Goal: Task Accomplishment & Management: Complete application form

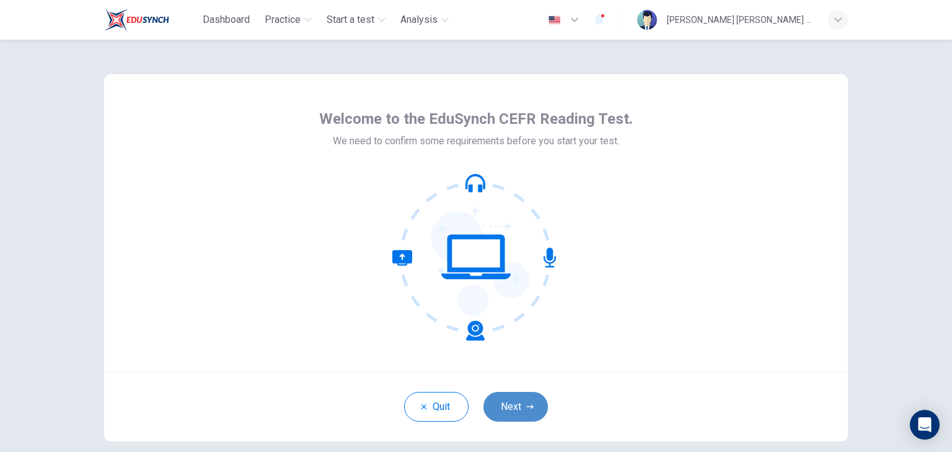
click at [509, 408] on button "Next" at bounding box center [515, 407] width 64 height 30
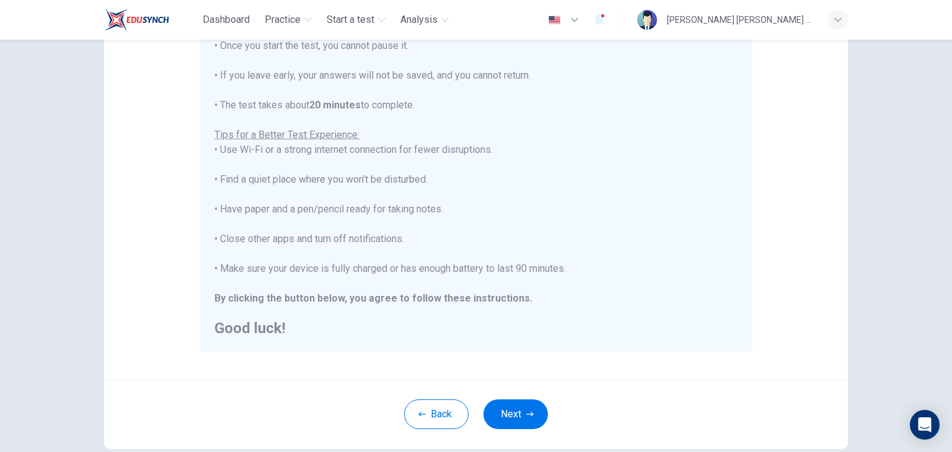
scroll to position [186, 0]
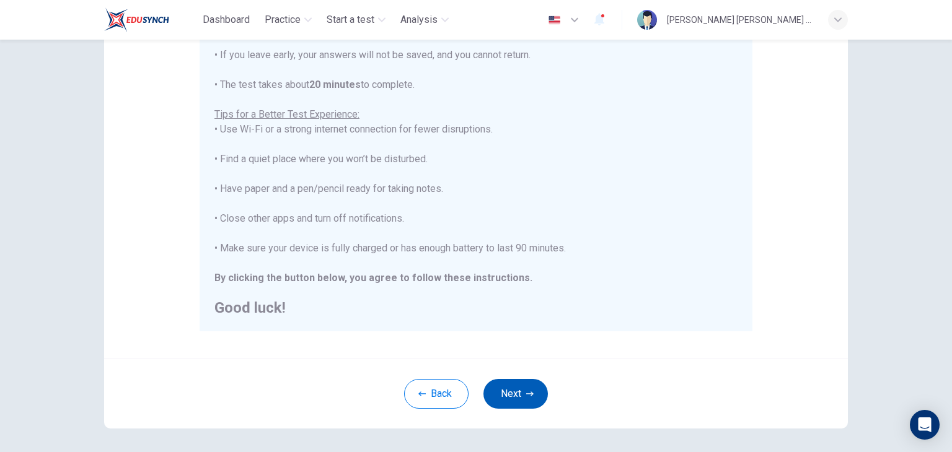
click at [517, 395] on button "Next" at bounding box center [515, 394] width 64 height 30
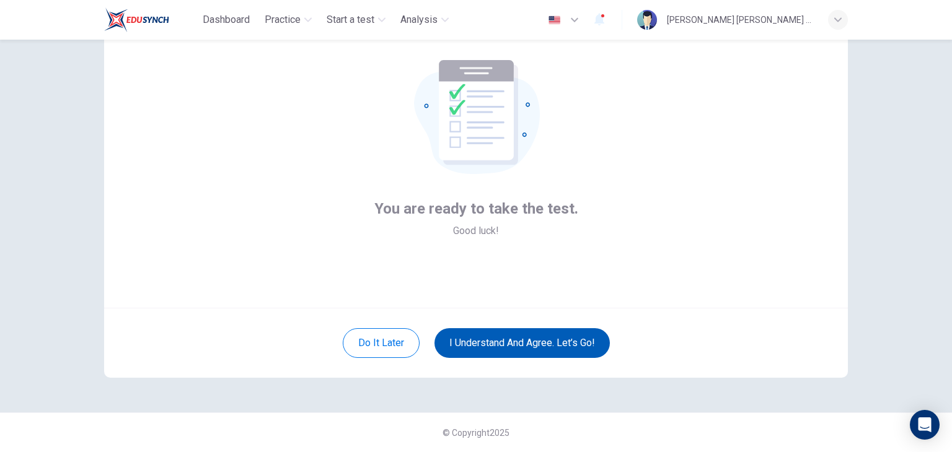
scroll to position [64, 0]
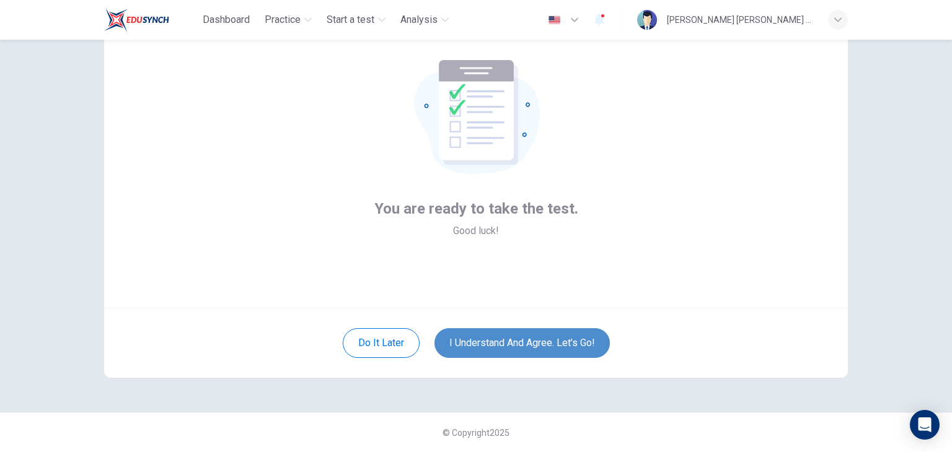
click at [514, 349] on button "I understand and agree. Let’s go!" at bounding box center [521, 343] width 175 height 30
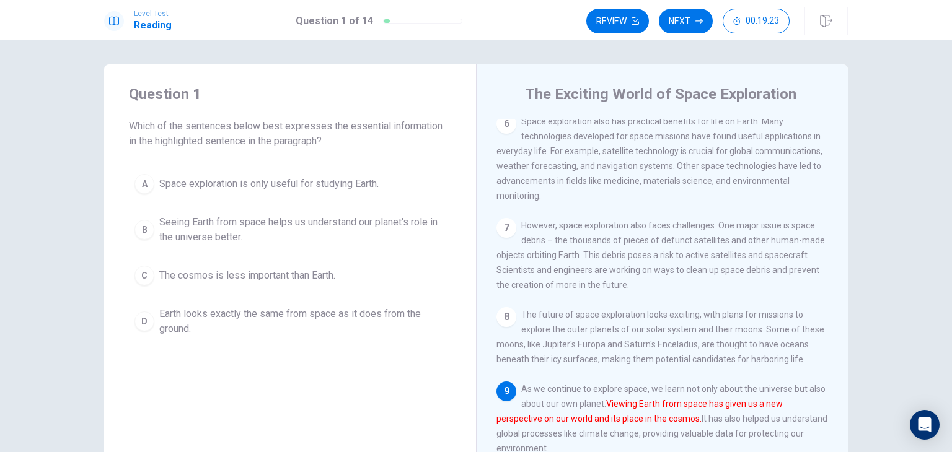
scroll to position [607, 0]
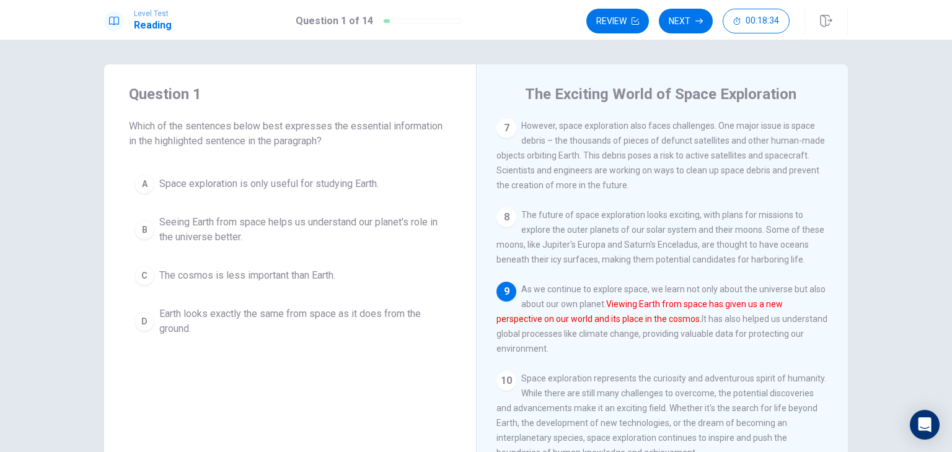
click at [344, 229] on span "Seeing Earth from space helps us understand our planet's role in the universe b…" at bounding box center [302, 230] width 286 height 30
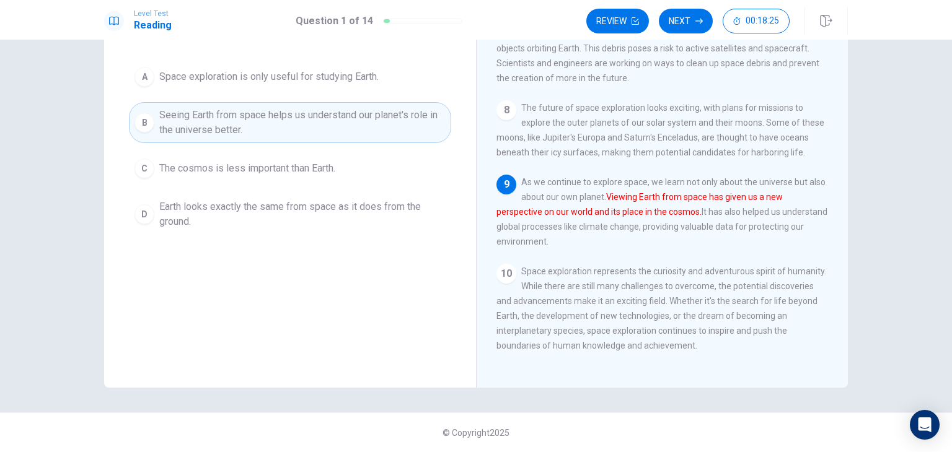
scroll to position [0, 0]
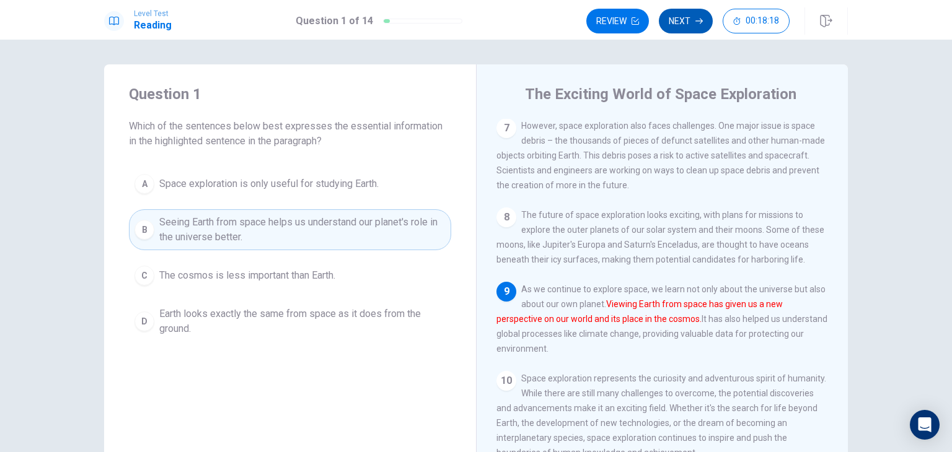
click at [690, 24] on button "Next" at bounding box center [686, 21] width 54 height 25
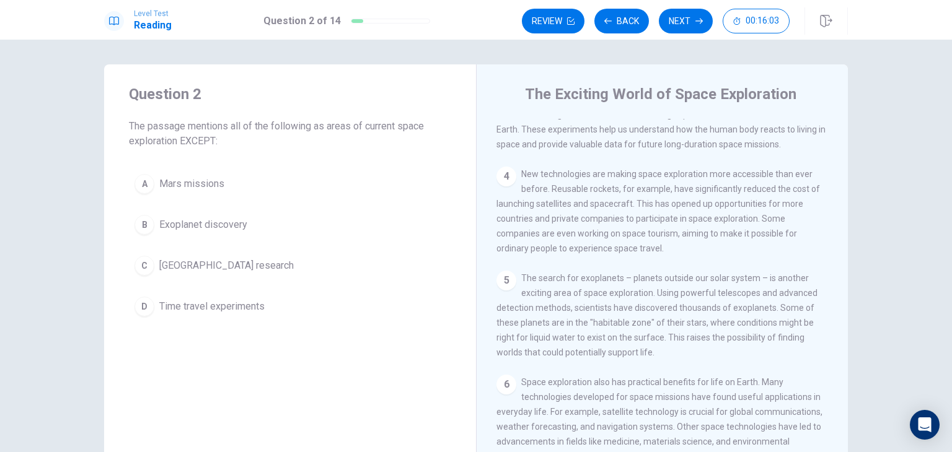
scroll to position [173, 0]
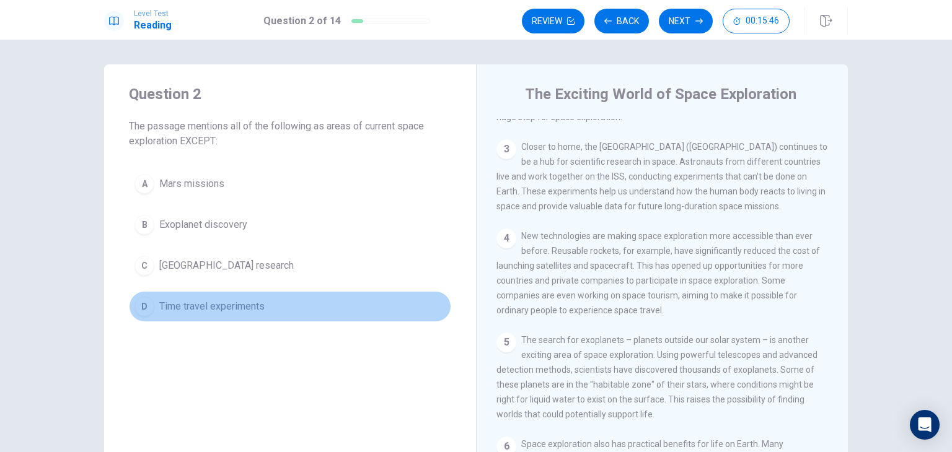
click at [213, 300] on span "Time travel experiments" at bounding box center [211, 306] width 105 height 15
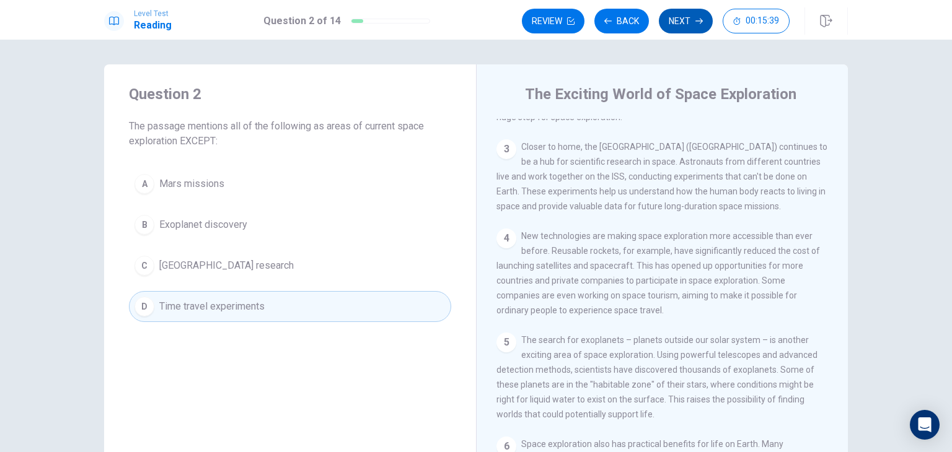
click at [672, 23] on button "Next" at bounding box center [686, 21] width 54 height 25
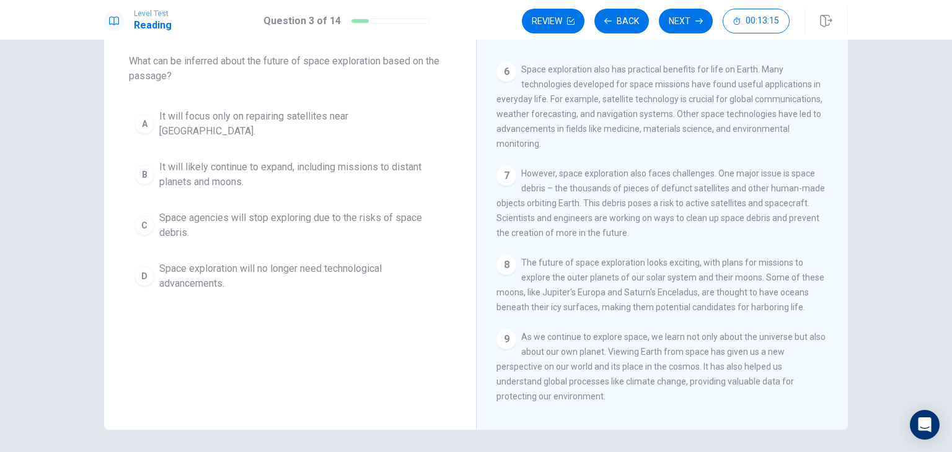
scroll to position [45, 0]
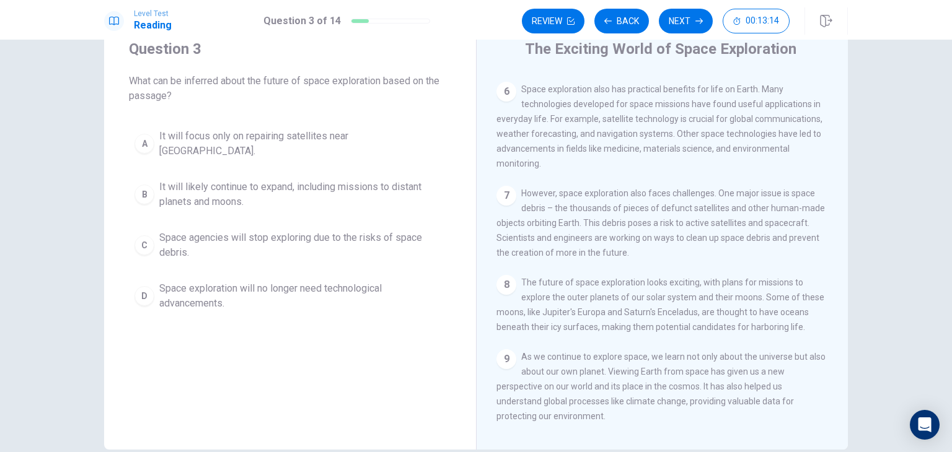
click at [293, 186] on span "It will likely continue to expand, including missions to distant planets and mo…" at bounding box center [302, 195] width 286 height 30
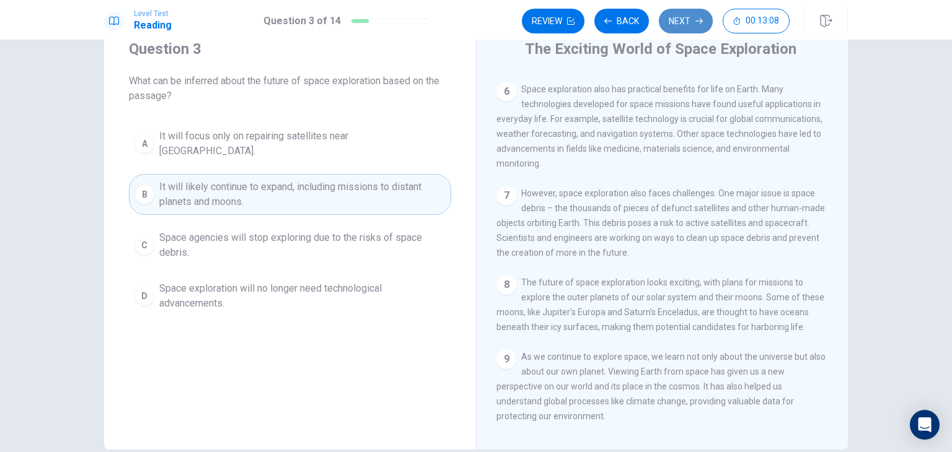
click at [688, 22] on button "Next" at bounding box center [686, 21] width 54 height 25
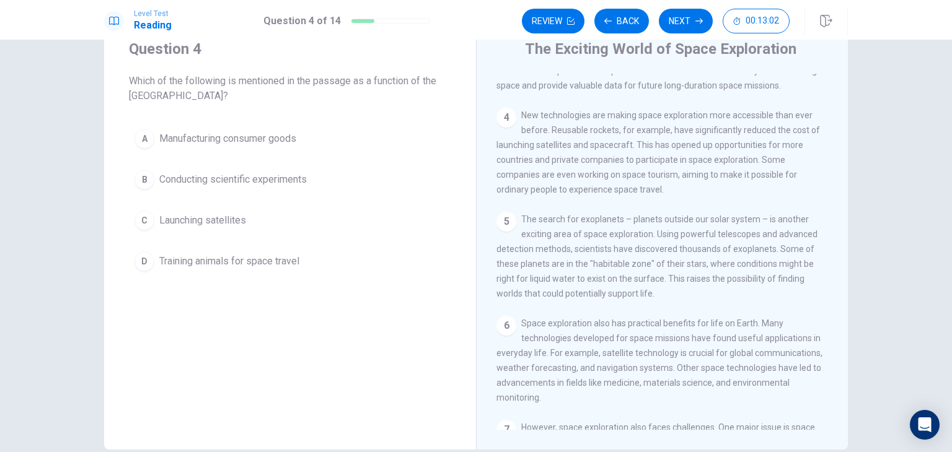
scroll to position [173, 0]
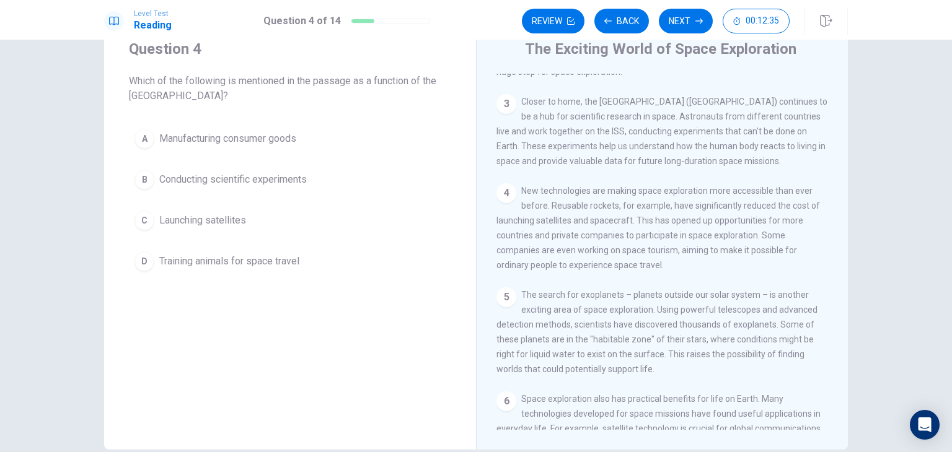
click at [246, 175] on span "Conducting scientific experiments" at bounding box center [232, 179] width 147 height 15
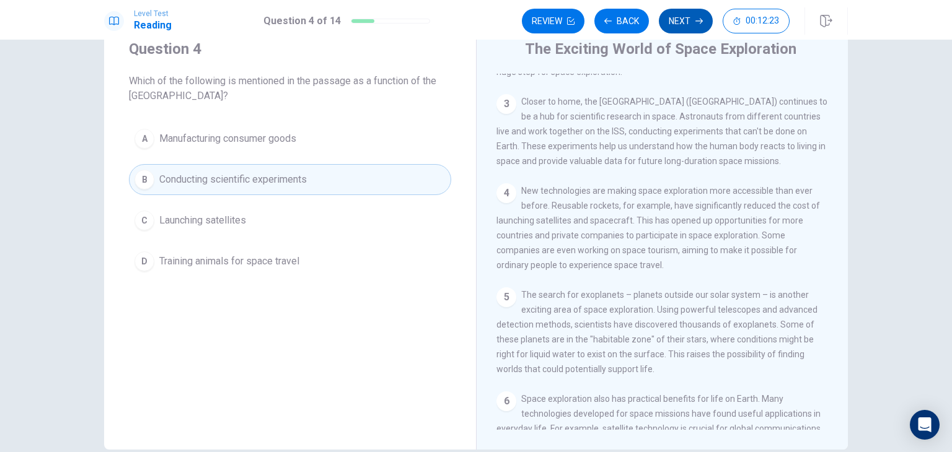
click at [680, 31] on button "Next" at bounding box center [686, 21] width 54 height 25
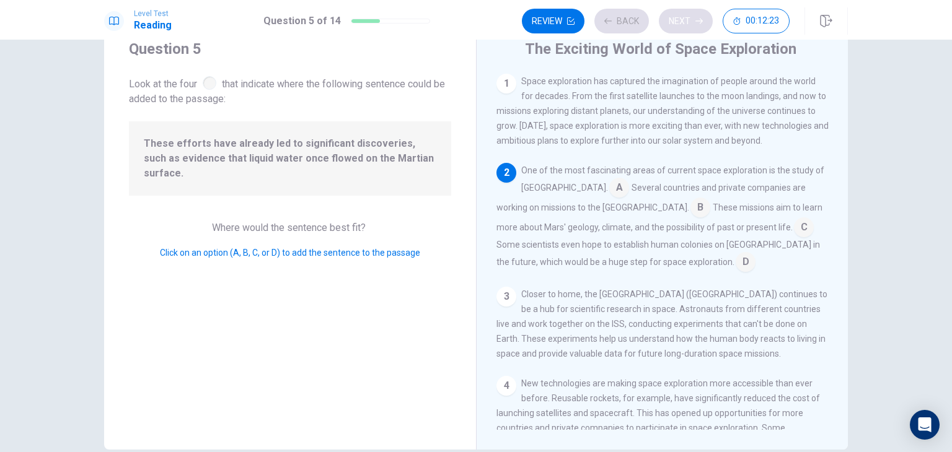
scroll to position [92, 0]
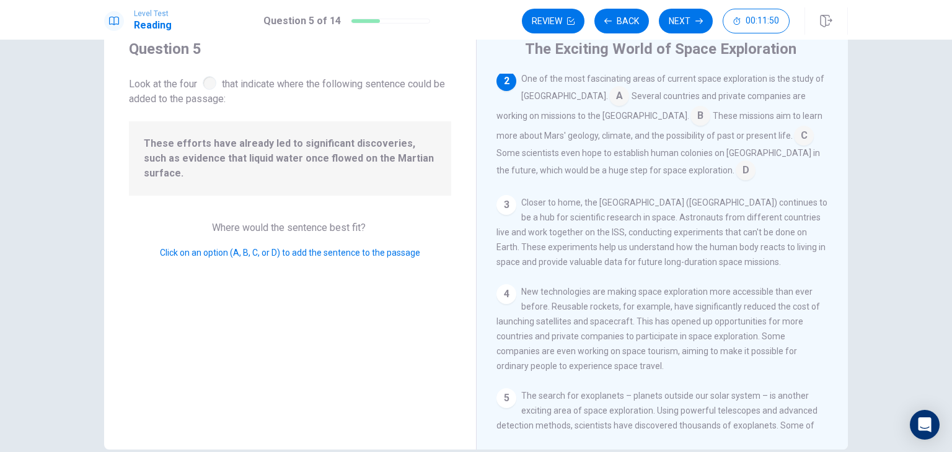
click at [690, 121] on input at bounding box center [700, 117] width 20 height 20
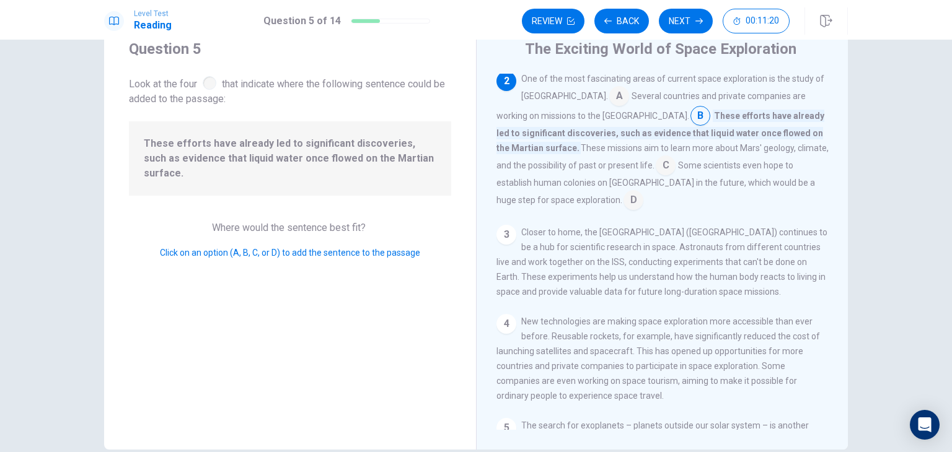
click at [655, 167] on input at bounding box center [665, 167] width 20 height 20
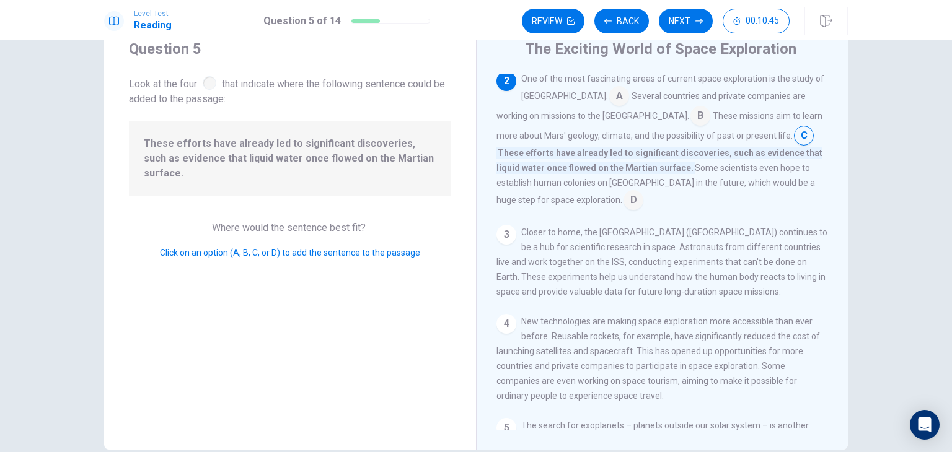
click at [690, 114] on input at bounding box center [700, 117] width 20 height 20
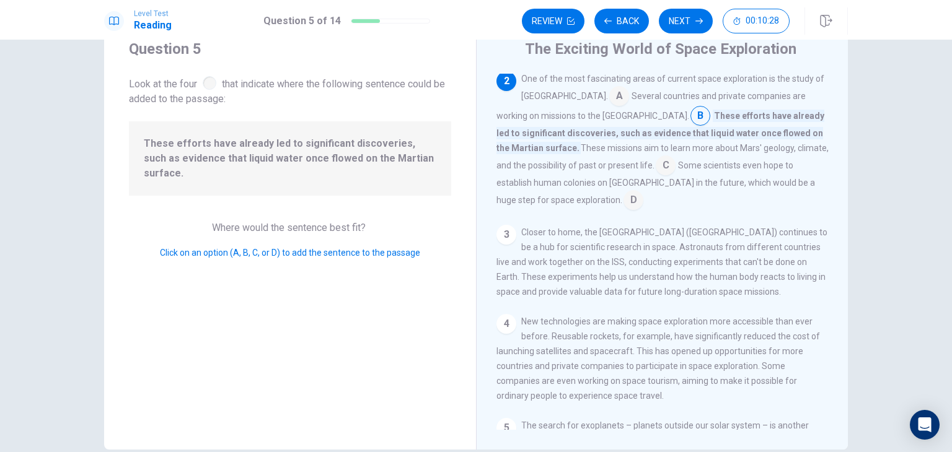
click at [623, 200] on input at bounding box center [633, 201] width 20 height 20
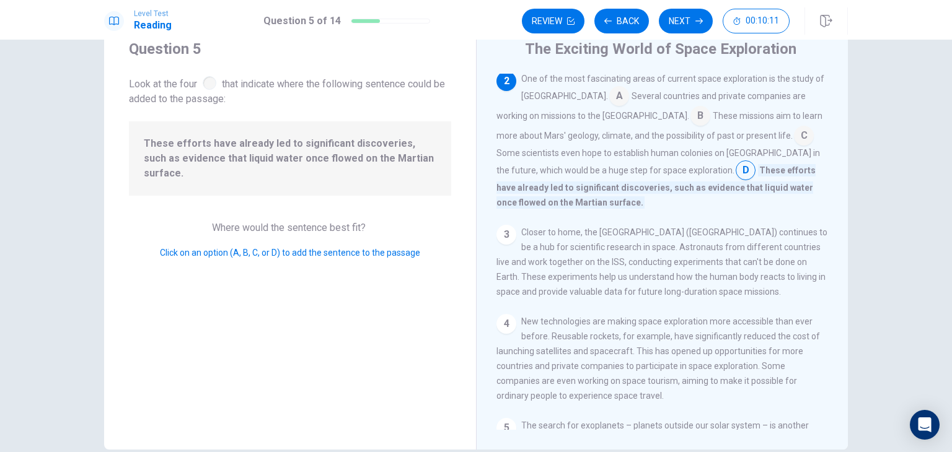
click at [690, 116] on input at bounding box center [700, 117] width 20 height 20
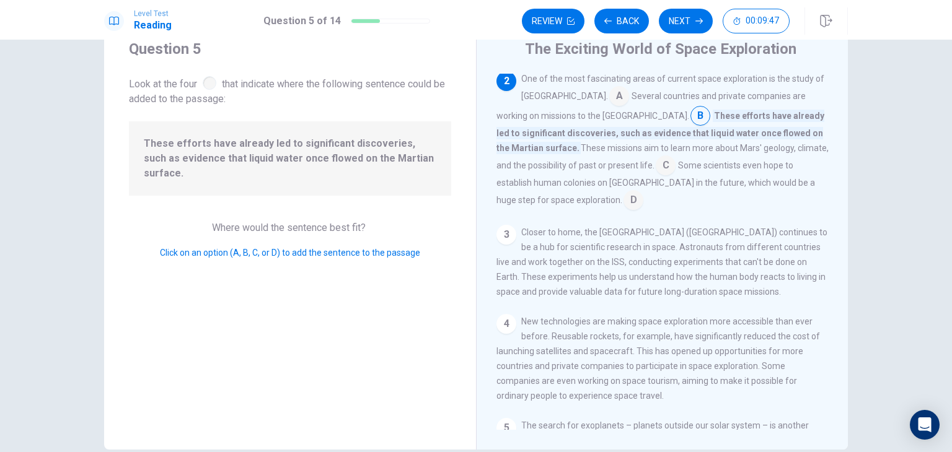
click at [655, 164] on input at bounding box center [665, 167] width 20 height 20
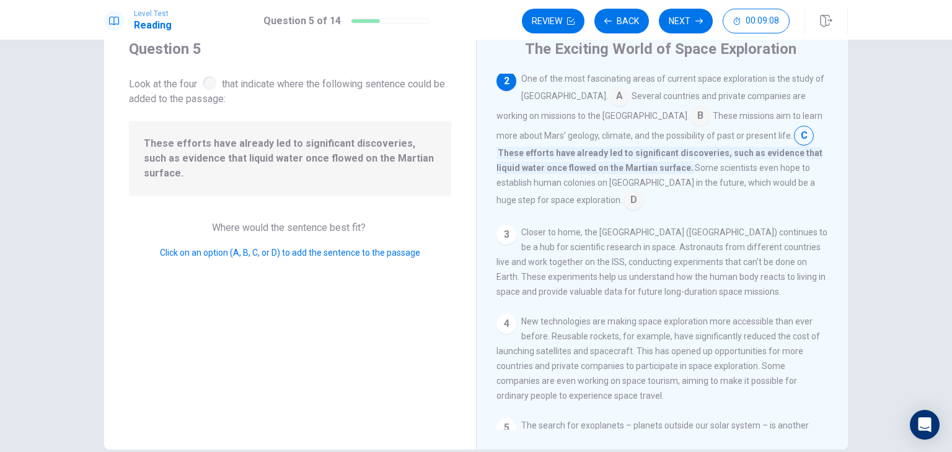
click at [623, 197] on input at bounding box center [633, 201] width 20 height 20
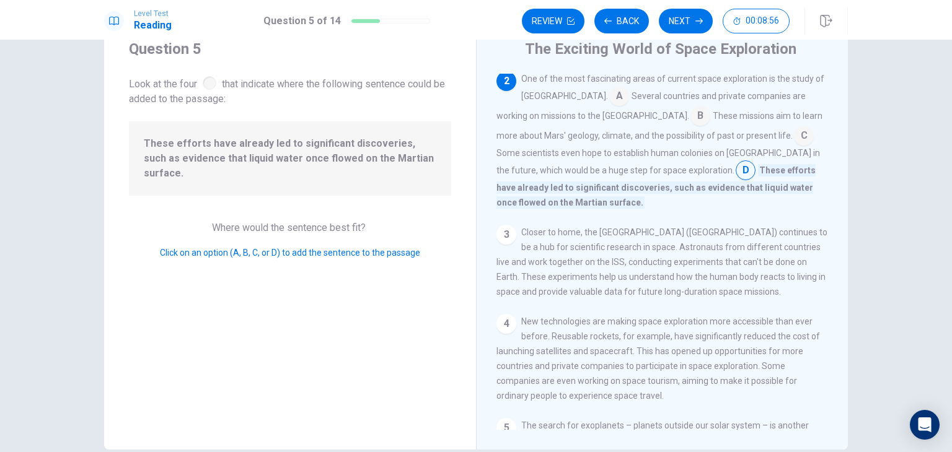
click at [794, 138] on input at bounding box center [804, 137] width 20 height 20
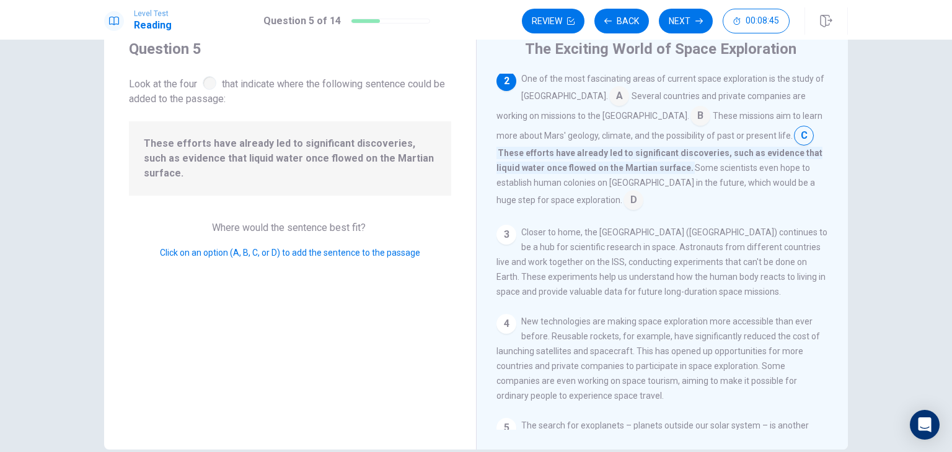
click at [690, 120] on input at bounding box center [700, 117] width 20 height 20
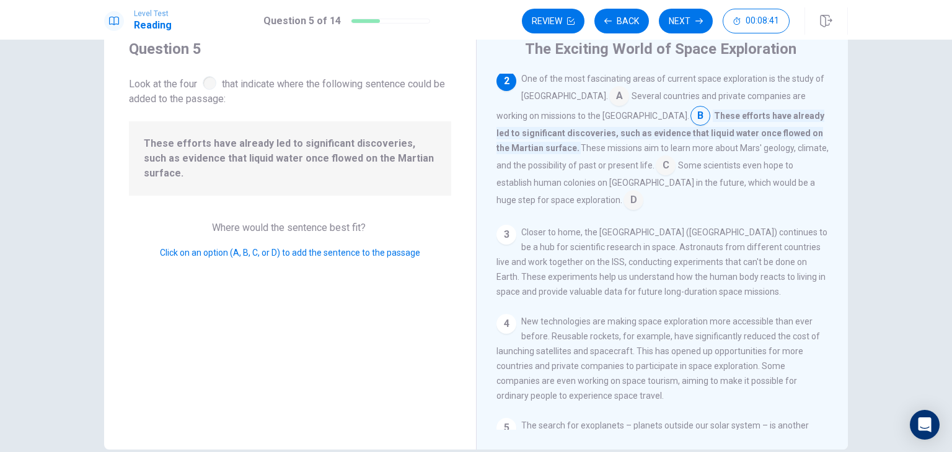
click at [655, 167] on input at bounding box center [665, 167] width 20 height 20
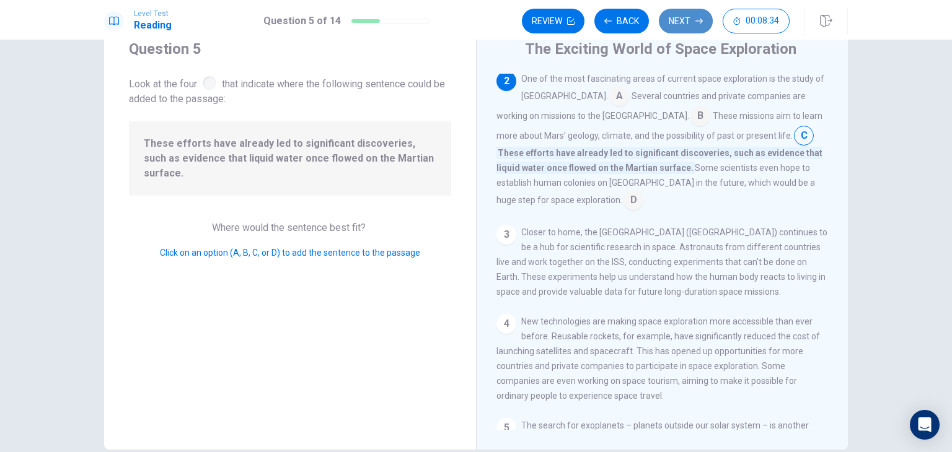
click at [677, 19] on button "Next" at bounding box center [686, 21] width 54 height 25
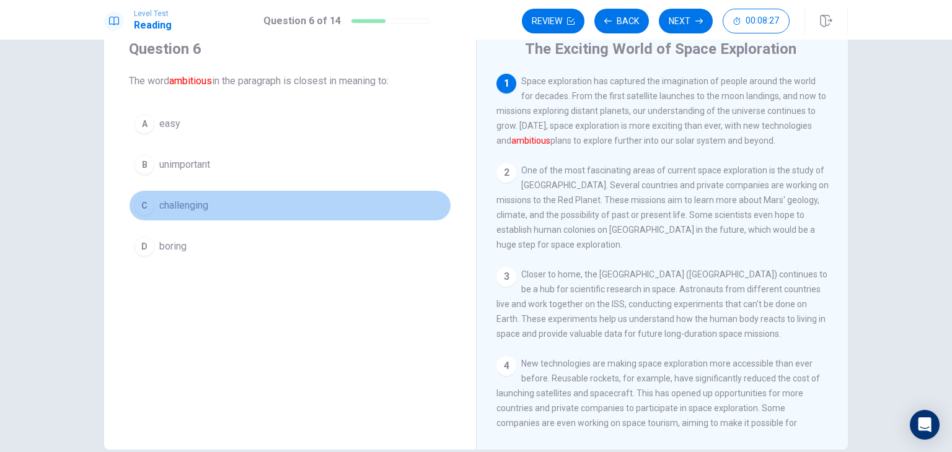
click at [198, 201] on span "challenging" at bounding box center [183, 205] width 49 height 15
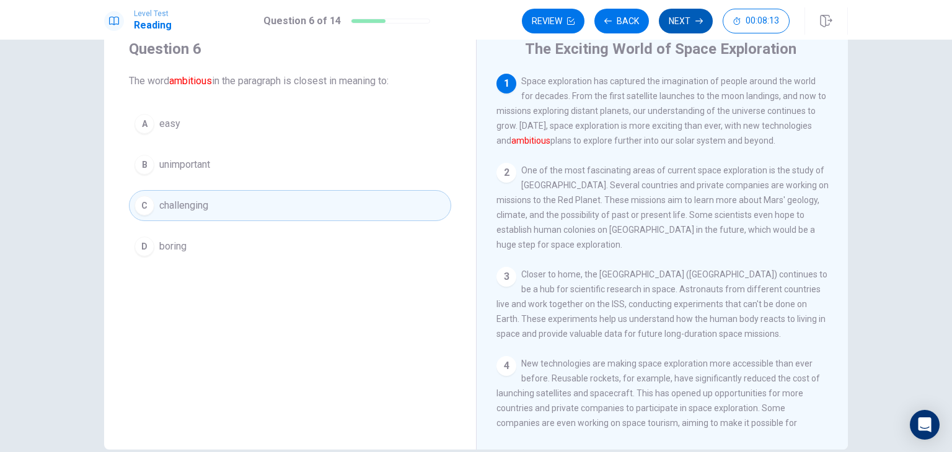
click at [695, 19] on button "Next" at bounding box center [686, 21] width 54 height 25
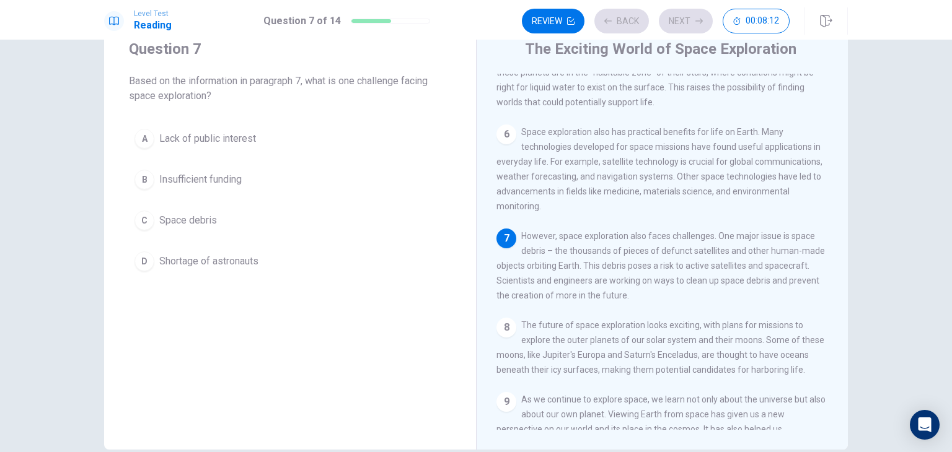
scroll to position [440, 0]
click at [167, 227] on button "C Space debris" at bounding box center [290, 220] width 322 height 31
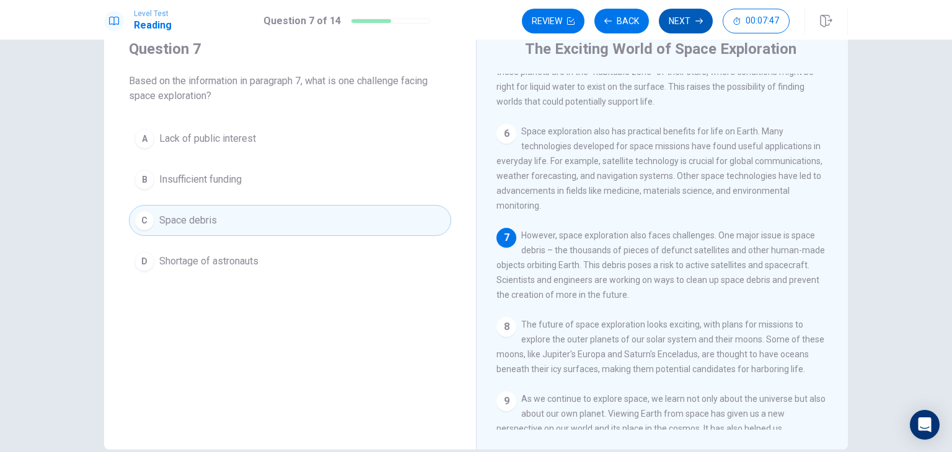
click at [685, 27] on button "Next" at bounding box center [686, 21] width 54 height 25
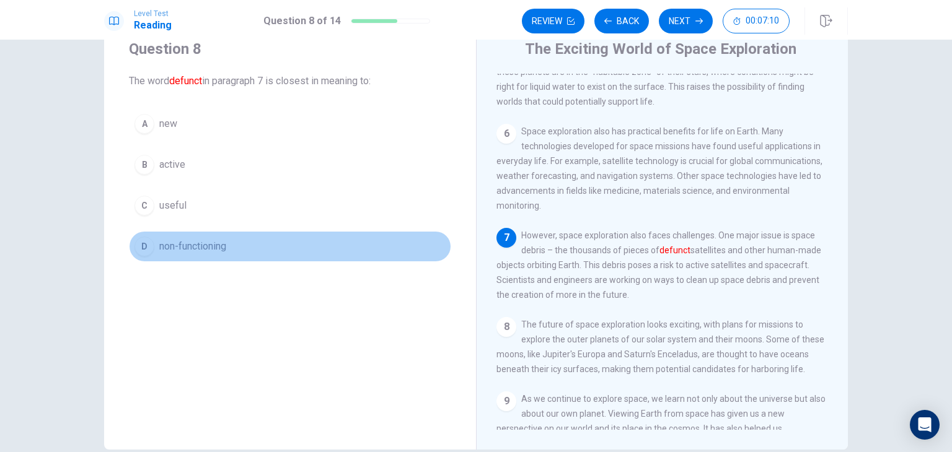
click at [189, 251] on span "non-functioning" at bounding box center [192, 246] width 67 height 15
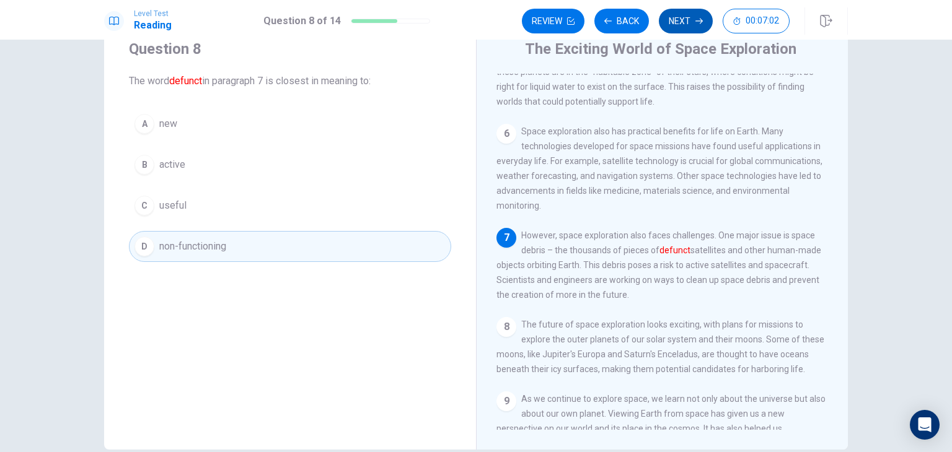
click at [691, 18] on button "Next" at bounding box center [686, 21] width 54 height 25
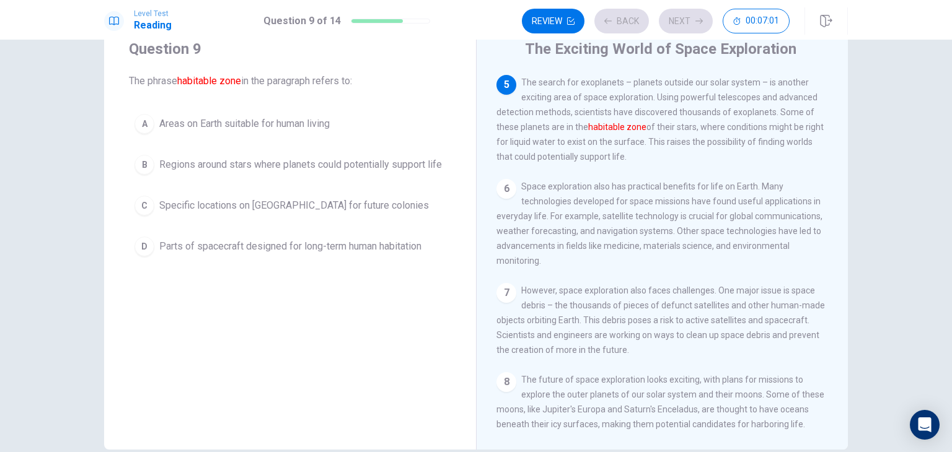
scroll to position [382, 0]
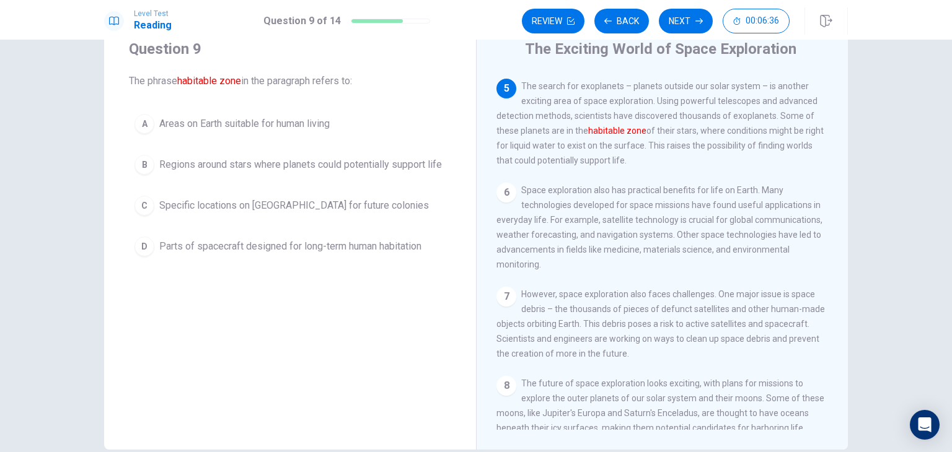
click at [424, 167] on span "Regions around stars where planets could potentially support life" at bounding box center [300, 164] width 283 height 15
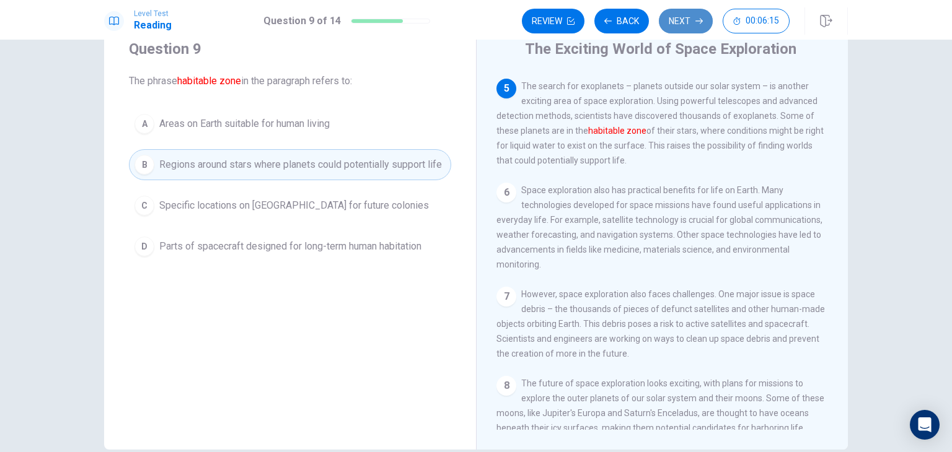
click at [678, 28] on button "Next" at bounding box center [686, 21] width 54 height 25
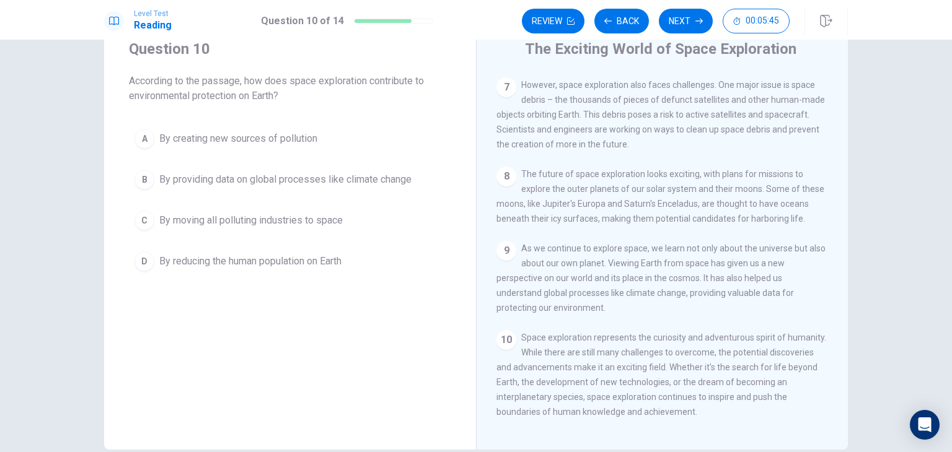
scroll to position [607, 0]
click at [357, 184] on span "By providing data on global processes like climate change" at bounding box center [285, 179] width 252 height 15
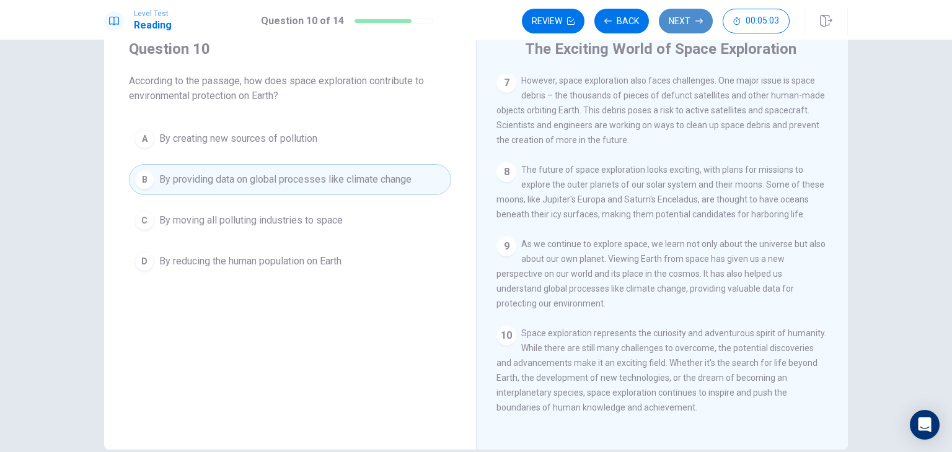
click at [673, 15] on button "Next" at bounding box center [686, 21] width 54 height 25
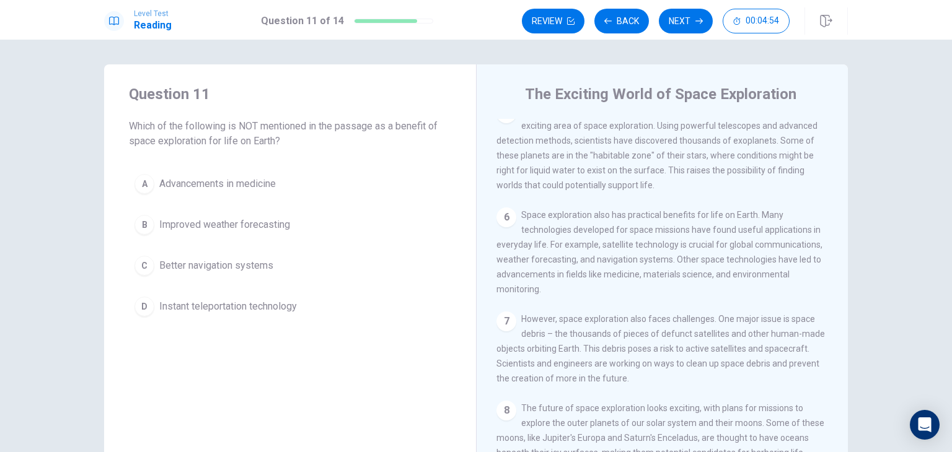
scroll to position [421, 0]
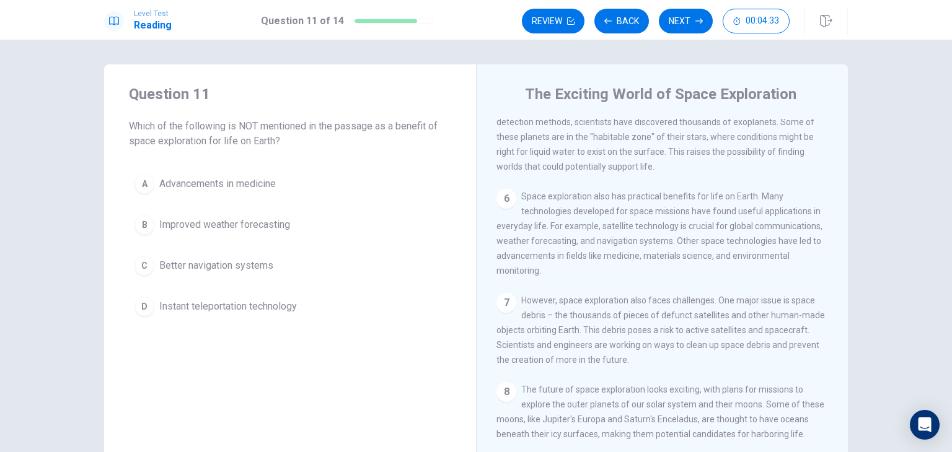
click at [292, 304] on span "Instant teleportation technology" at bounding box center [228, 306] width 138 height 15
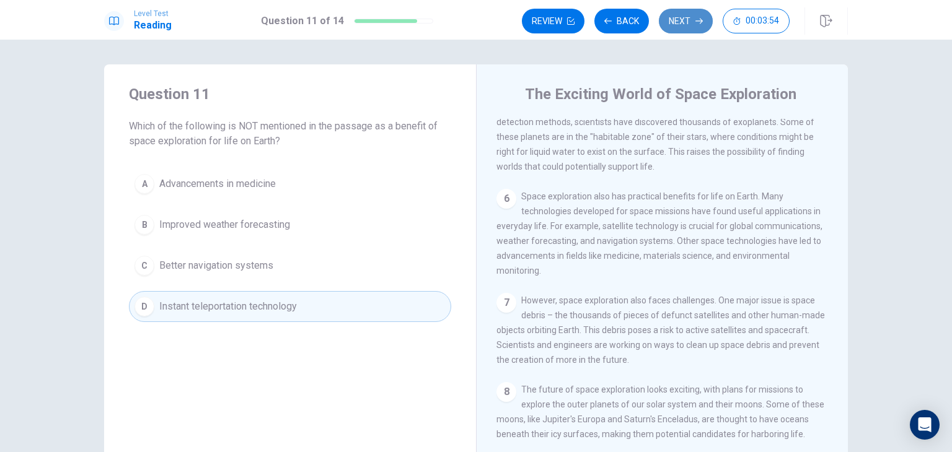
click at [679, 27] on button "Next" at bounding box center [686, 21] width 54 height 25
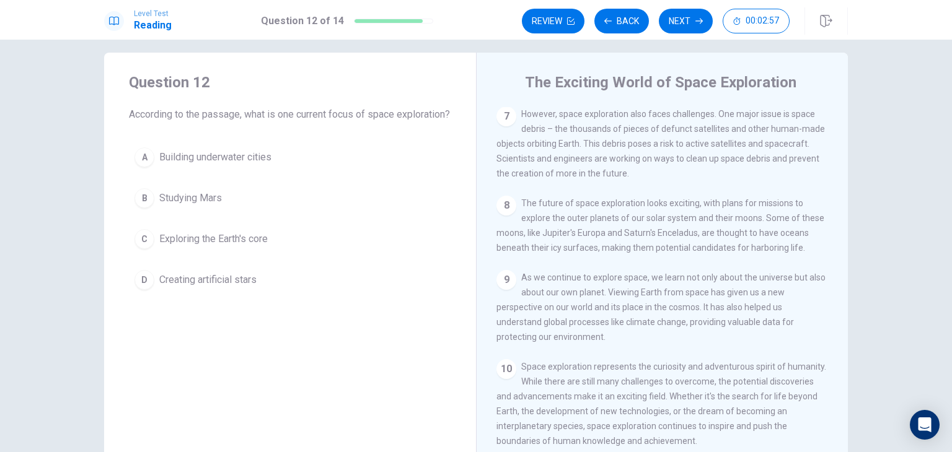
scroll to position [0, 0]
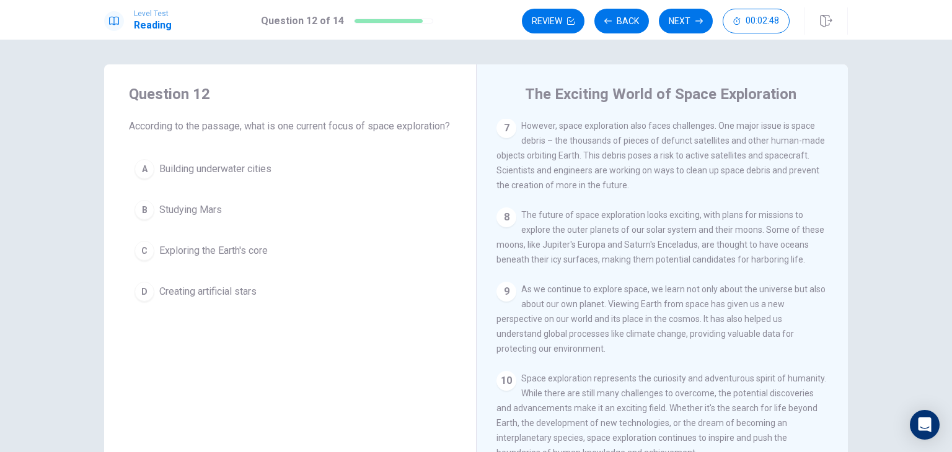
click at [235, 258] on span "Exploring the Earth's core" at bounding box center [213, 250] width 108 height 15
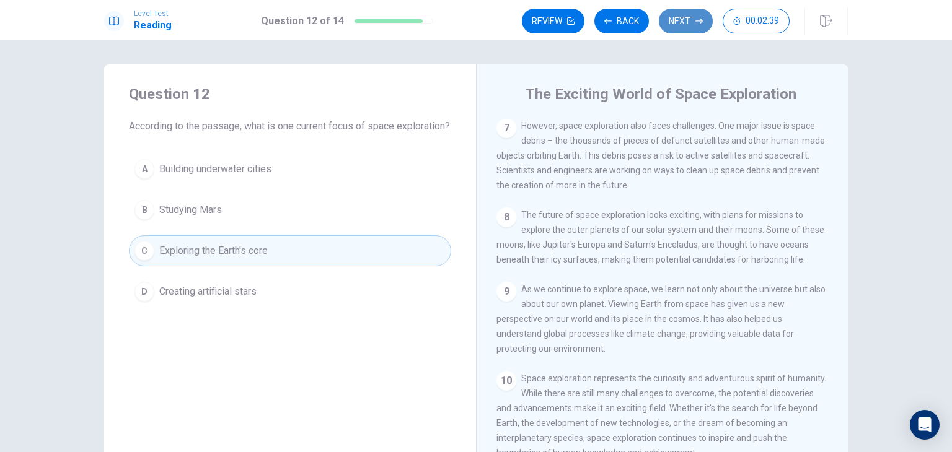
click at [680, 24] on button "Next" at bounding box center [686, 21] width 54 height 25
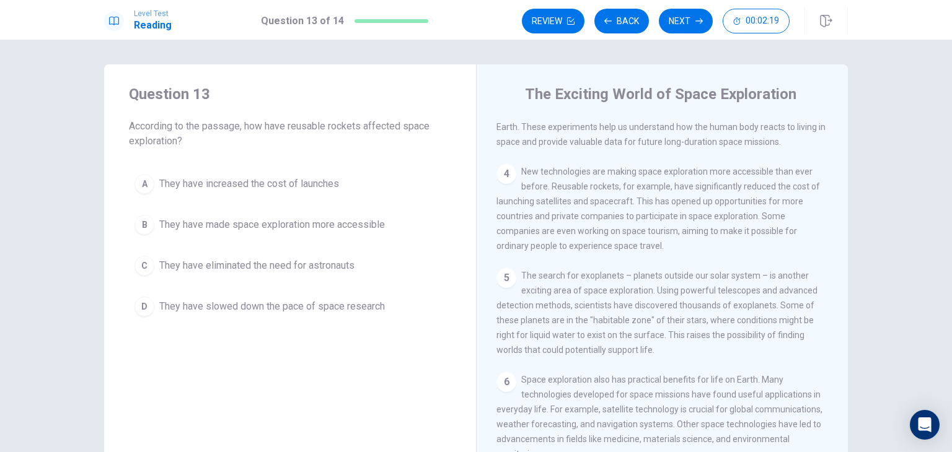
scroll to position [235, 0]
click at [357, 222] on span "They have made space exploration more accessible" at bounding box center [272, 224] width 226 height 15
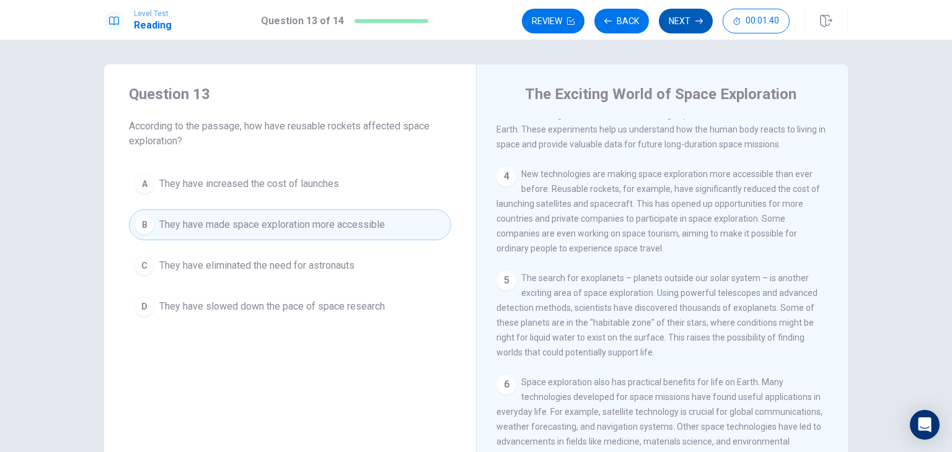
click at [689, 21] on button "Next" at bounding box center [686, 21] width 54 height 25
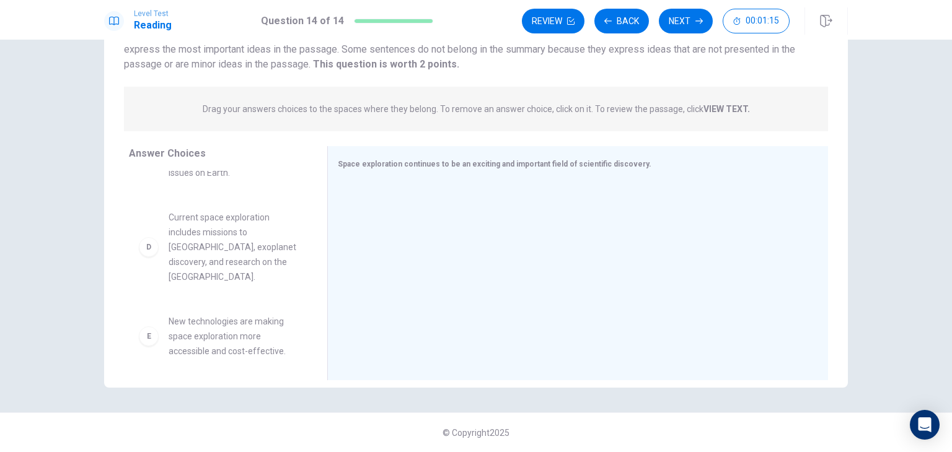
scroll to position [186, 0]
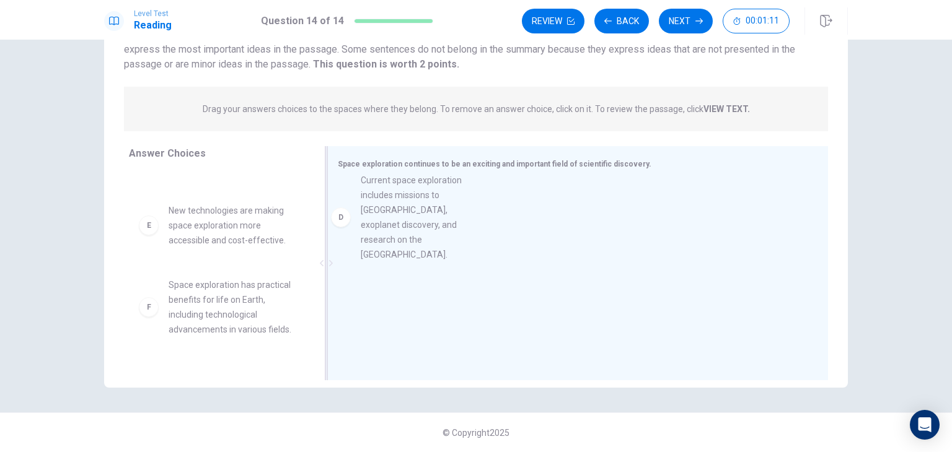
drag, startPoint x: 216, startPoint y: 265, endPoint x: 416, endPoint y: 219, distance: 204.6
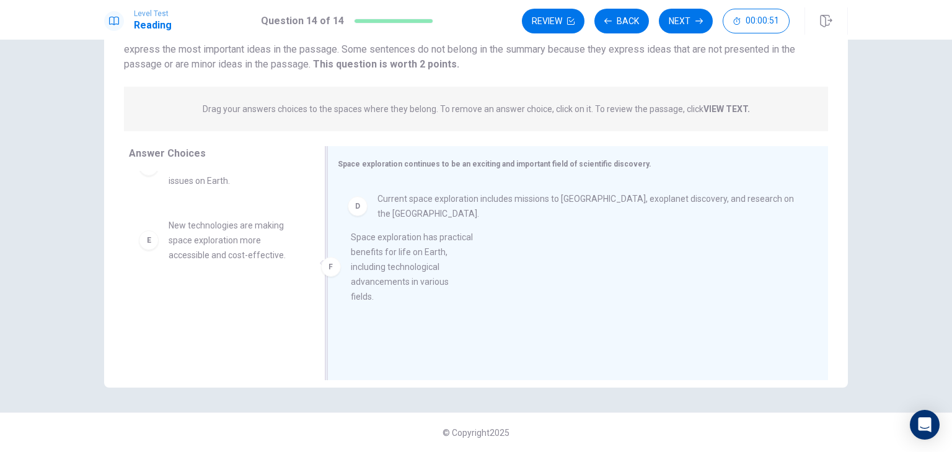
drag, startPoint x: 226, startPoint y: 330, endPoint x: 424, endPoint y: 260, distance: 210.3
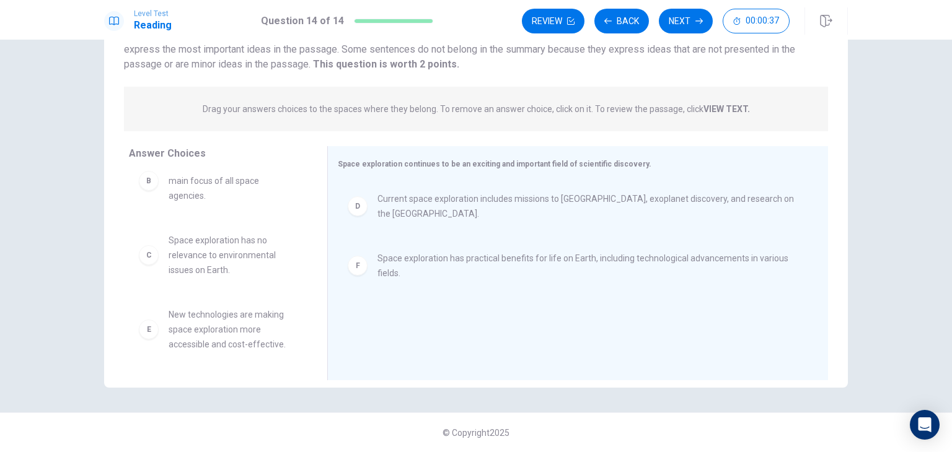
scroll to position [97, 0]
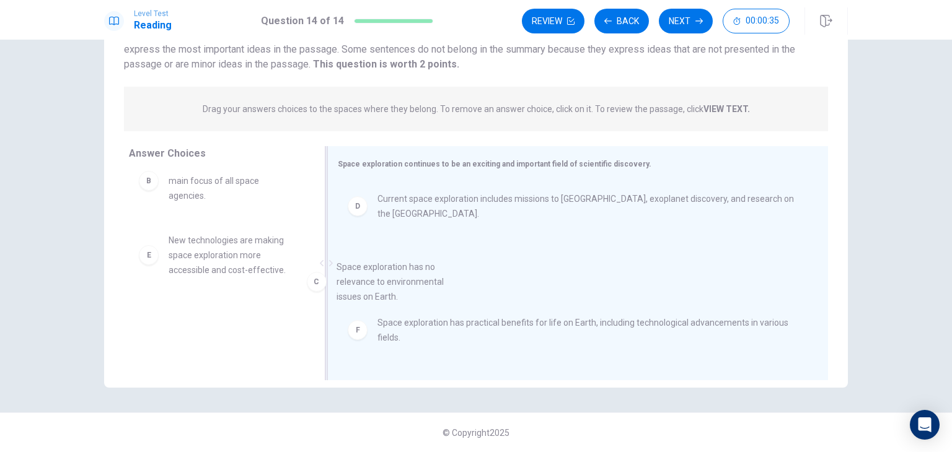
drag, startPoint x: 219, startPoint y: 263, endPoint x: 394, endPoint y: 291, distance: 177.5
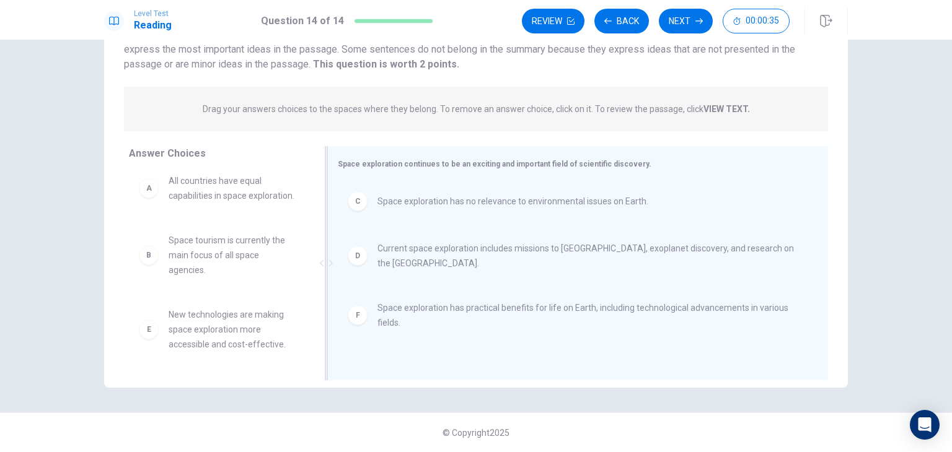
scroll to position [22, 0]
click at [691, 25] on button "Next" at bounding box center [686, 21] width 54 height 25
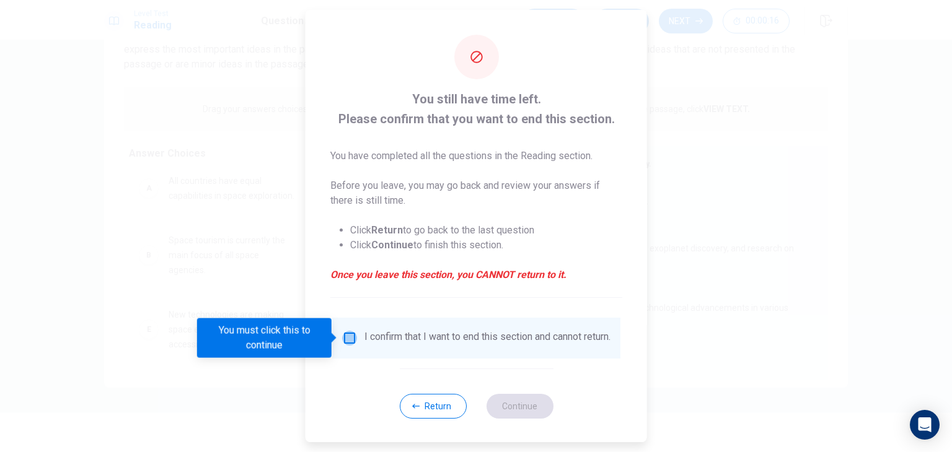
click at [348, 338] on input "You must click this to continue" at bounding box center [349, 338] width 15 height 15
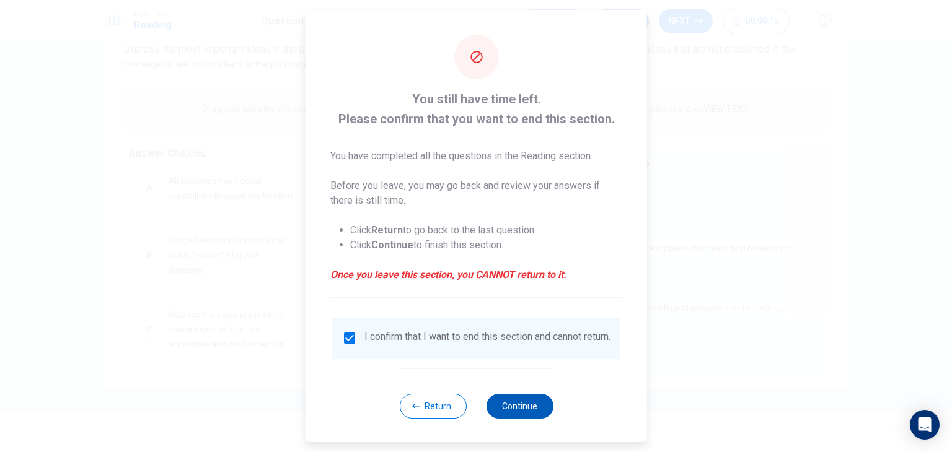
click at [500, 419] on button "Continue" at bounding box center [519, 406] width 67 height 25
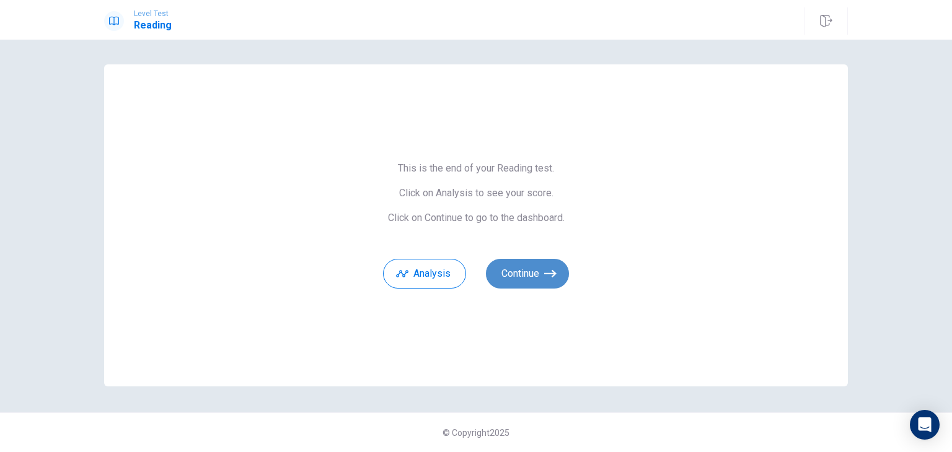
click at [545, 274] on icon "button" at bounding box center [550, 274] width 12 height 12
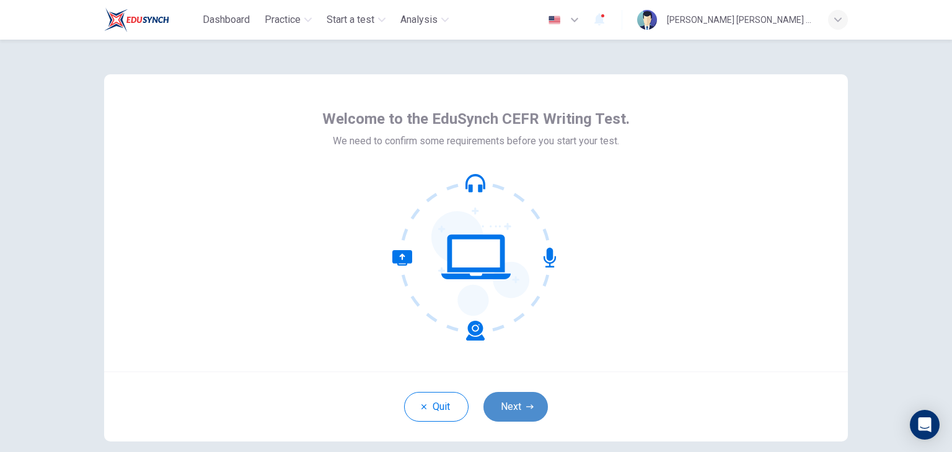
click at [508, 398] on button "Next" at bounding box center [515, 407] width 64 height 30
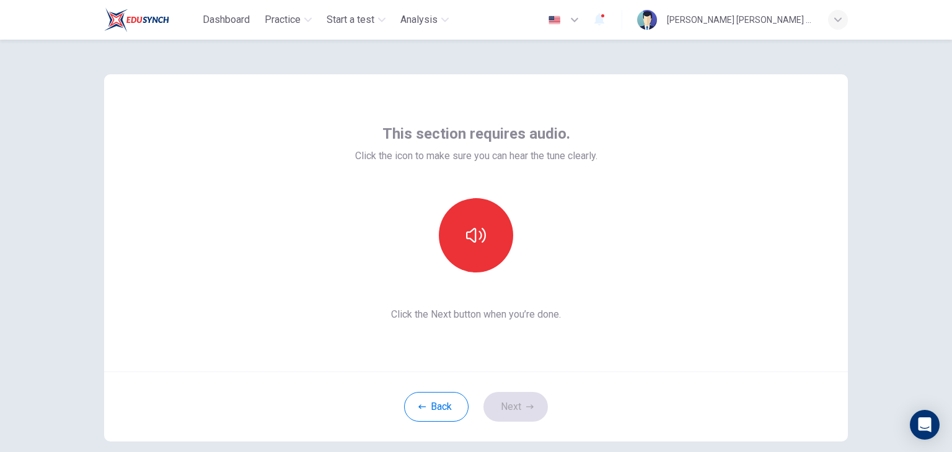
click at [851, 177] on div "This section requires audio. Click the icon to make sure you can hear the tune …" at bounding box center [475, 258] width 783 height 437
click at [476, 243] on icon "button" at bounding box center [476, 236] width 20 height 20
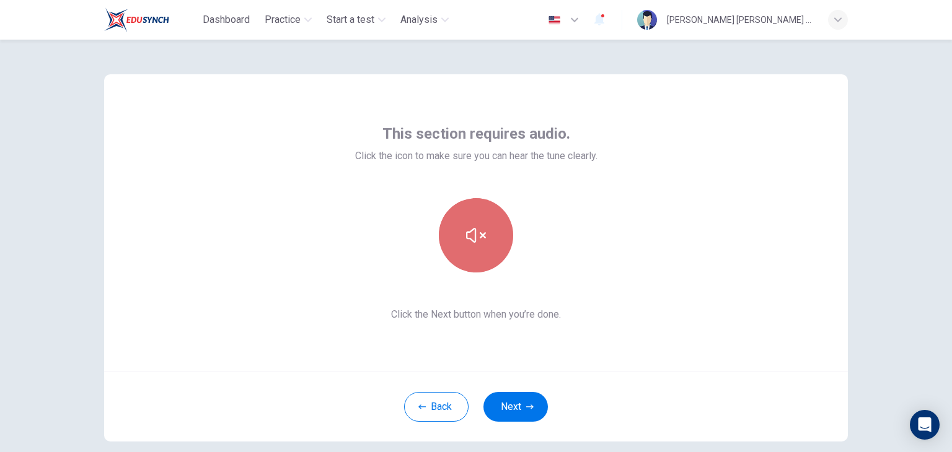
click at [476, 243] on icon "button" at bounding box center [476, 236] width 20 height 20
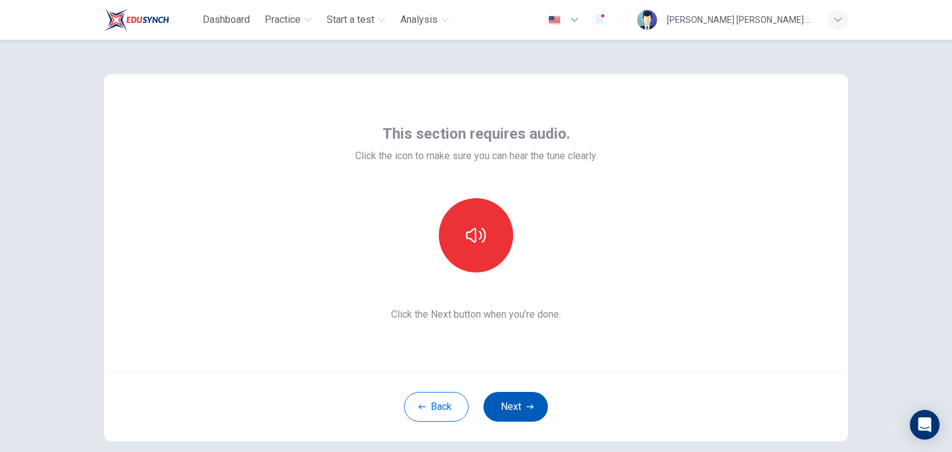
click at [520, 410] on button "Next" at bounding box center [515, 407] width 64 height 30
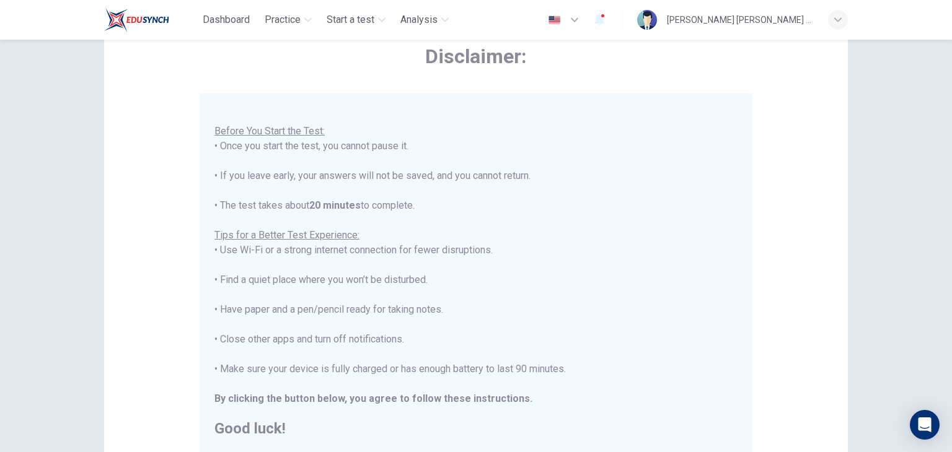
scroll to position [186, 0]
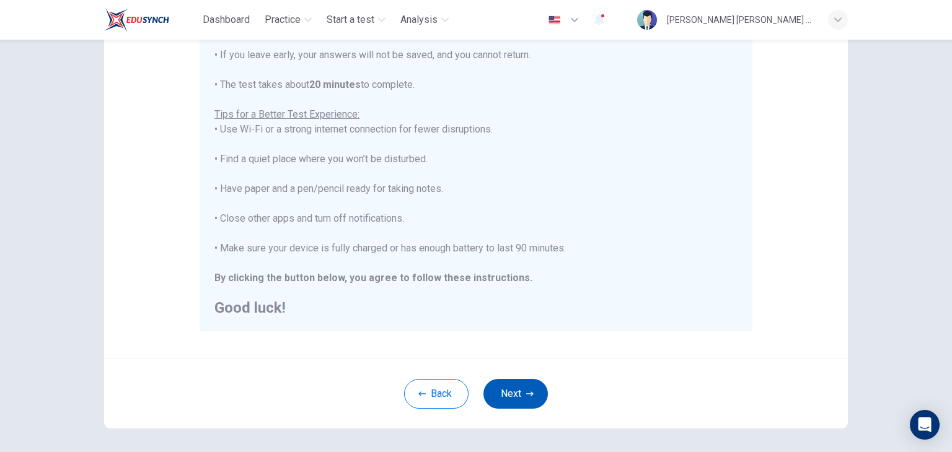
click at [511, 389] on button "Next" at bounding box center [515, 394] width 64 height 30
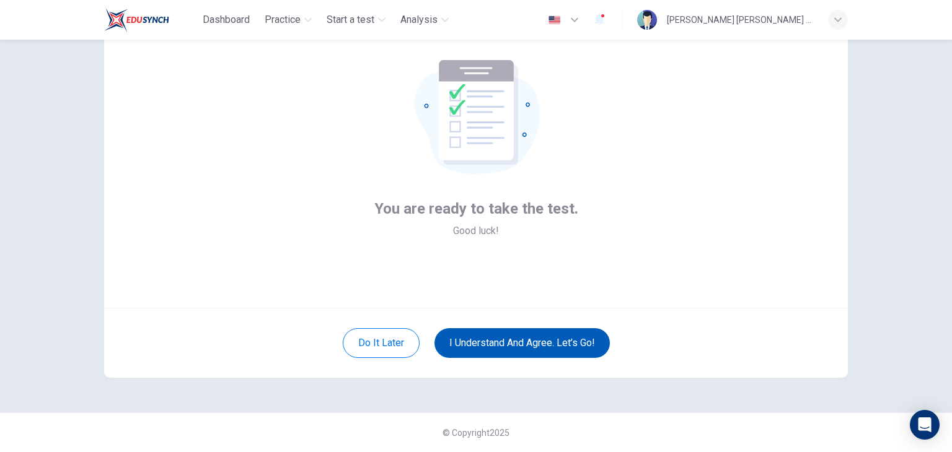
scroll to position [64, 0]
click at [520, 343] on button "I understand and agree. Let’s go!" at bounding box center [521, 343] width 175 height 30
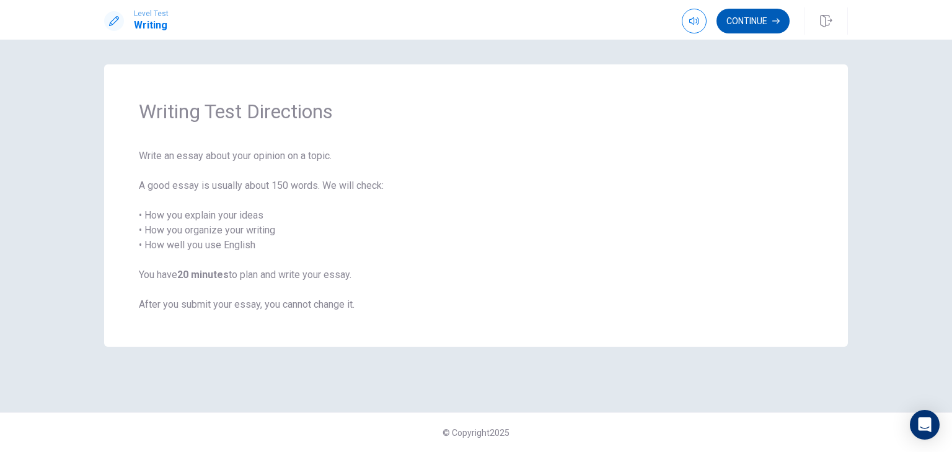
click at [771, 20] on button "Continue" at bounding box center [752, 21] width 73 height 25
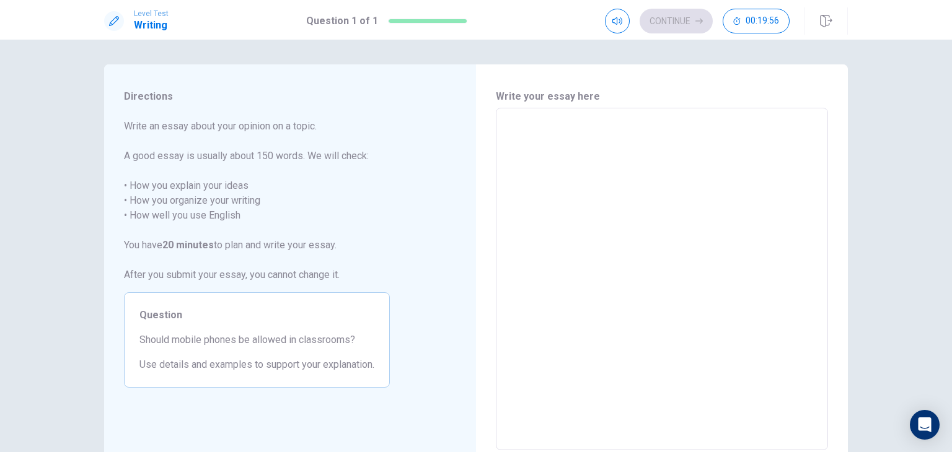
click at [523, 152] on textarea at bounding box center [661, 279] width 315 height 322
type textarea "I"
type textarea "x"
type textarea "It"
type textarea "x"
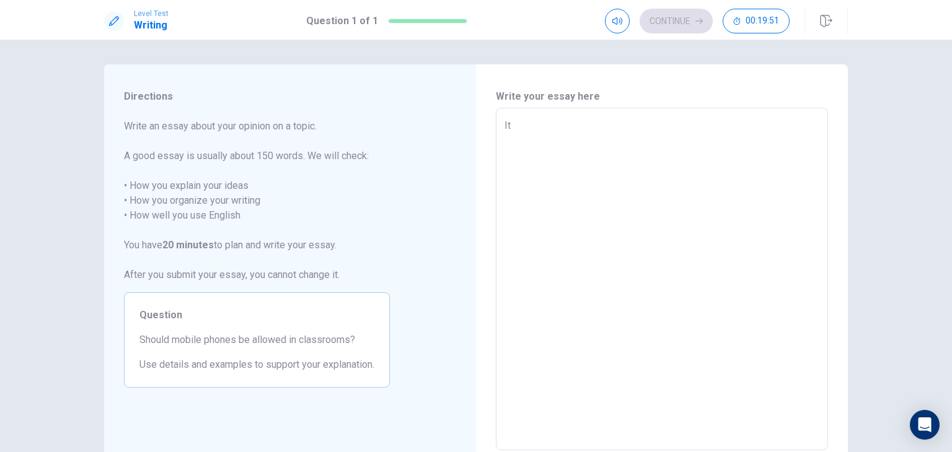
type textarea "It"
type textarea "x"
type textarea "It m"
type textarea "x"
type textarea "It ma"
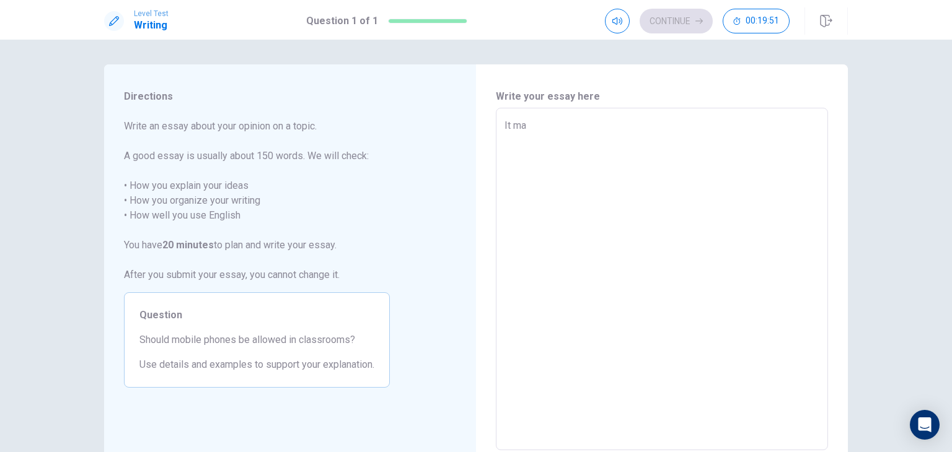
type textarea "x"
type textarea "It may"
type textarea "x"
type textarea "It may"
type textarea "x"
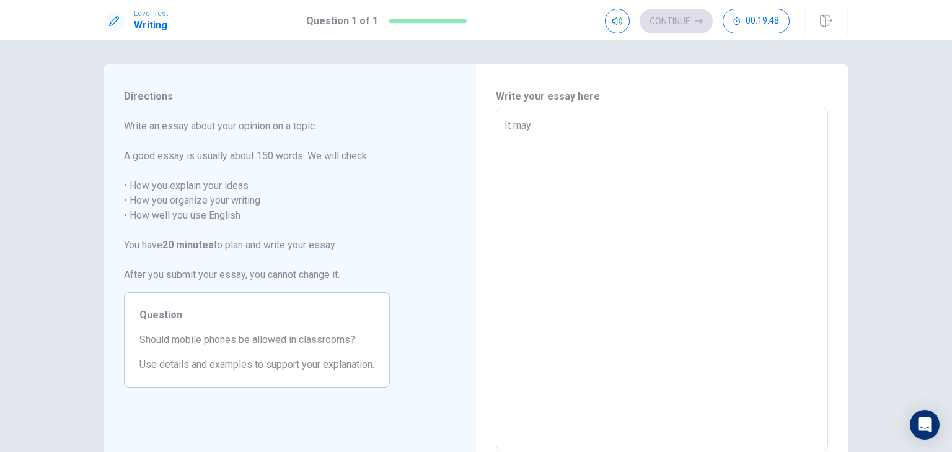
type textarea "It may c"
type textarea "x"
type textarea "It may co"
type textarea "x"
type textarea "It may com"
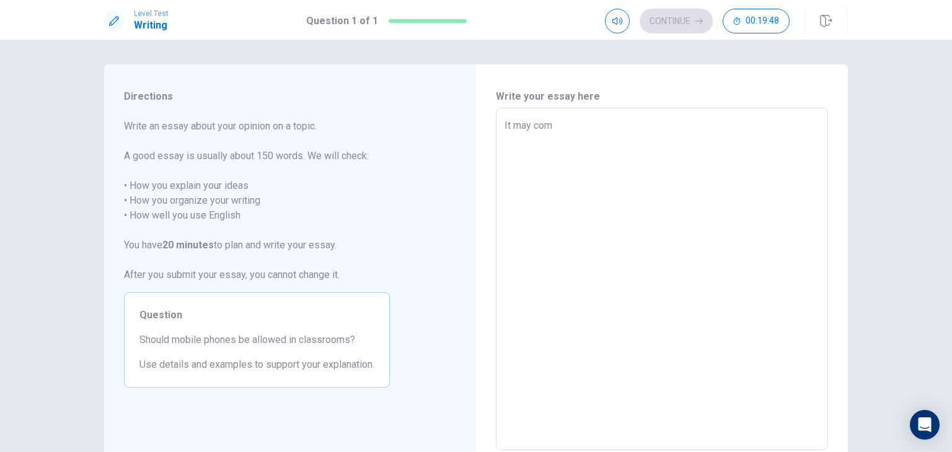
type textarea "x"
type textarea "It may come"
type textarea "x"
type textarea "It may come"
type textarea "x"
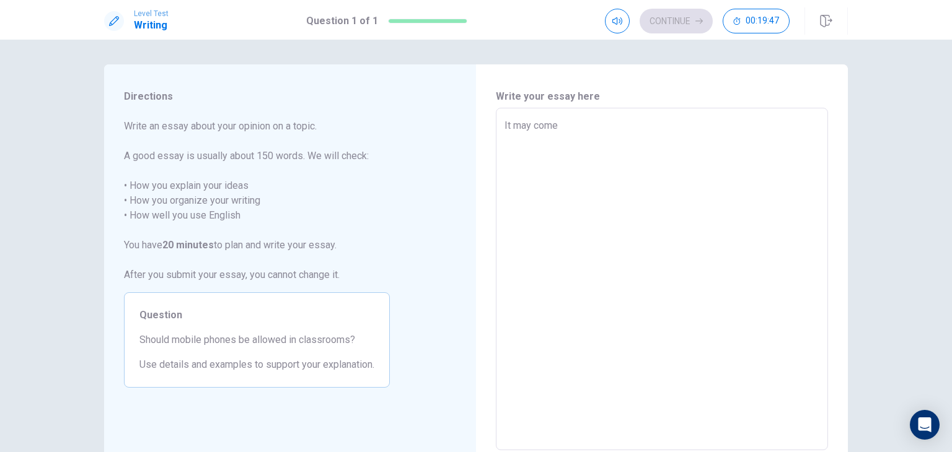
type textarea "It may come a"
type textarea "x"
type textarea "It may come as"
type textarea "x"
type textarea "It may come as"
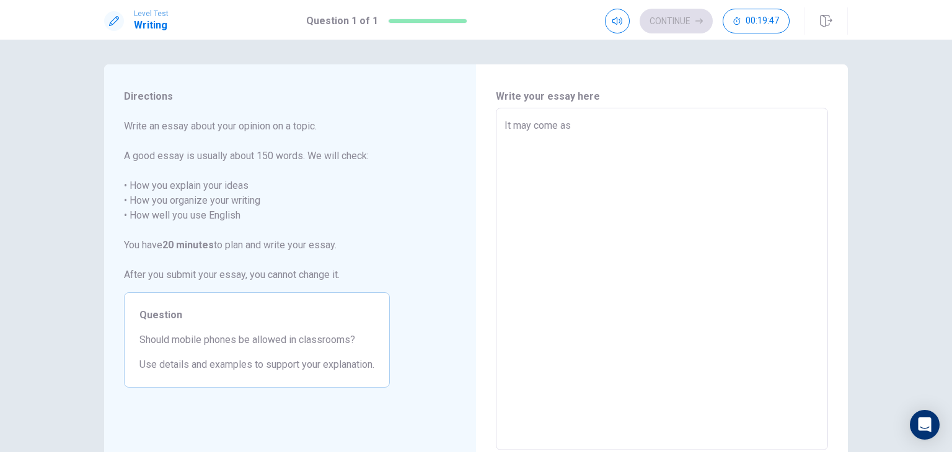
type textarea "x"
type textarea "It may come as n"
type textarea "x"
type textarea "It may come as no"
type textarea "x"
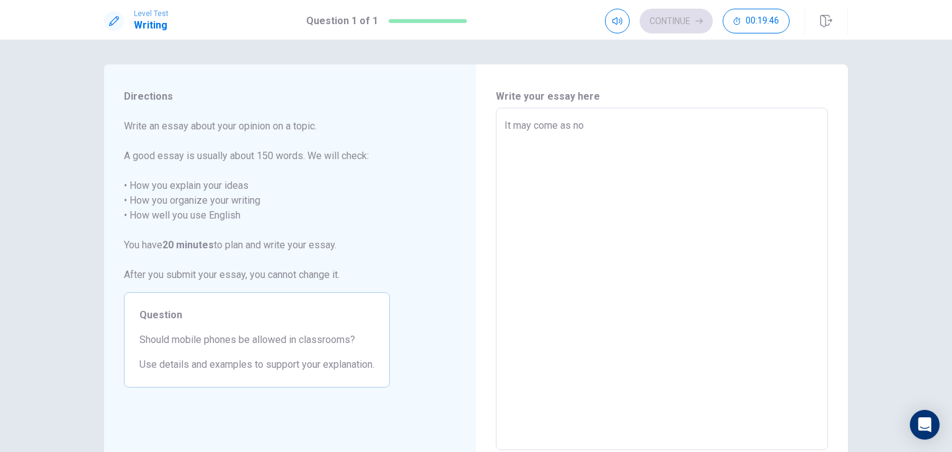
type textarea "It may come as no"
type textarea "x"
type textarea "It may come as no s"
type textarea "x"
type textarea "It may come as no su"
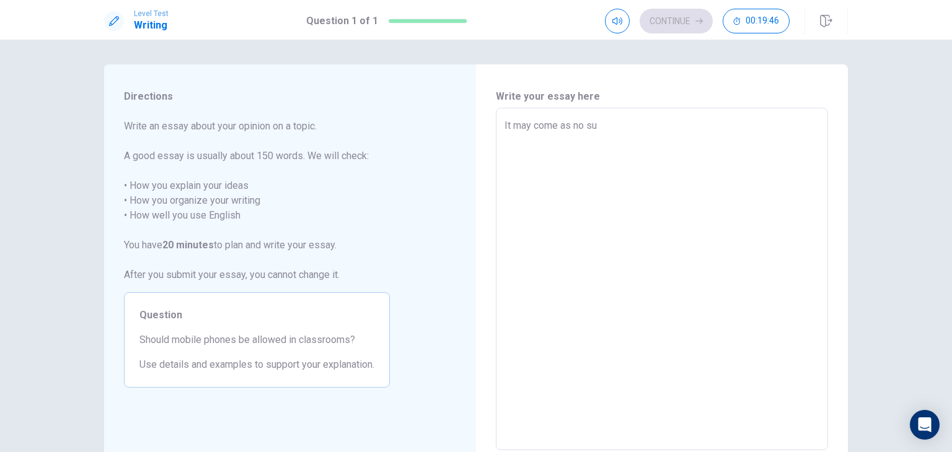
type textarea "x"
type textarea "It may come as no sur"
type textarea "x"
type textarea "It may come as no surp"
type textarea "x"
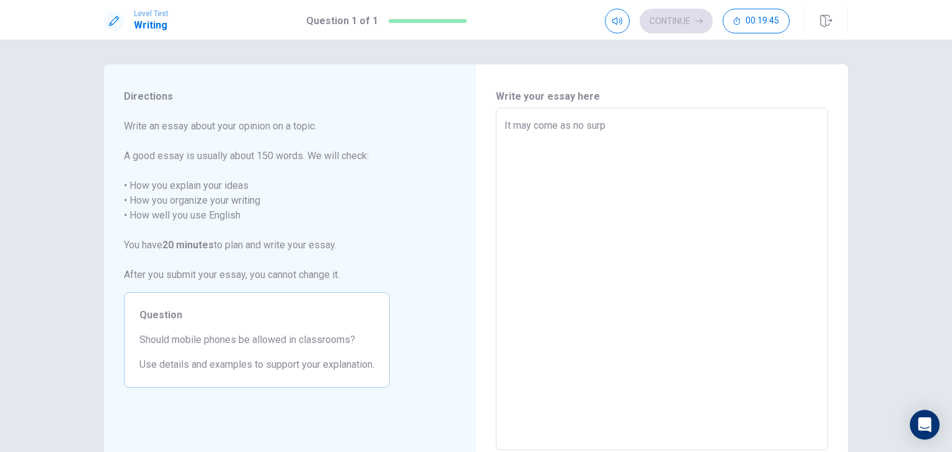
type textarea "It may come as no surpi"
type textarea "x"
type textarea "It may come as no surpis"
type textarea "x"
type textarea "It may come as no surpise"
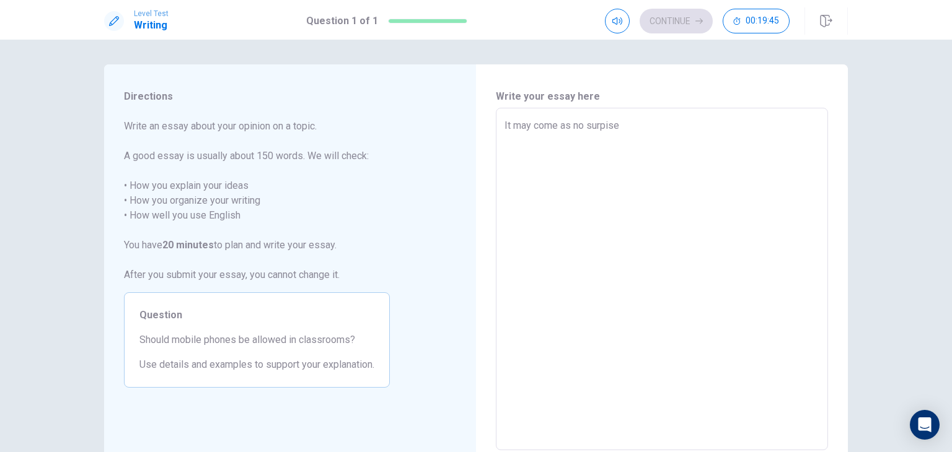
type textarea "x"
type textarea "It may come as no surpise"
type textarea "x"
type textarea "It may come as no surpise t"
type textarea "x"
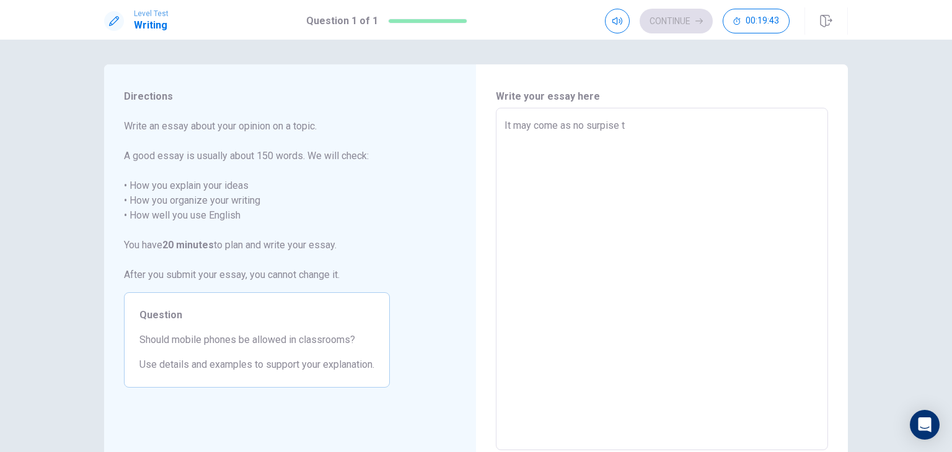
type textarea "It may come as no surpise th"
type textarea "x"
type textarea "It may come as no surpise tha"
type textarea "x"
type textarea "It may come as no surpise that"
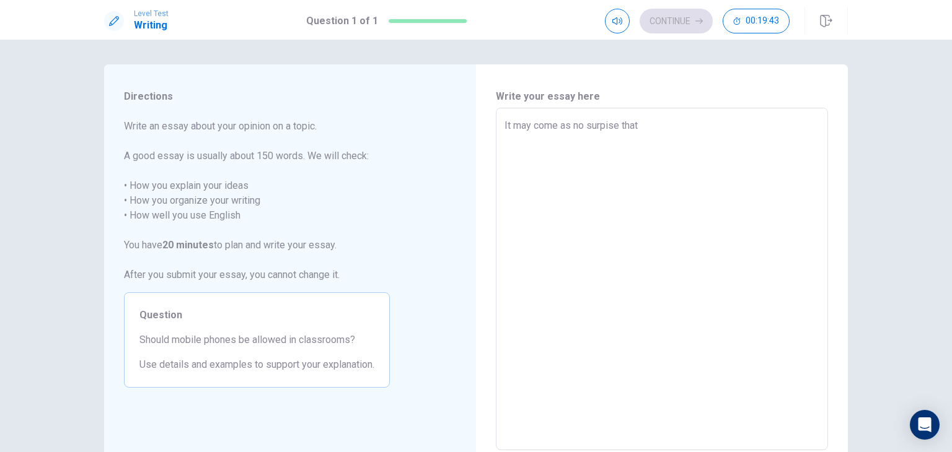
type textarea "x"
type textarea "It may come as no surpise thatu"
type textarea "x"
type textarea "It may come as no surpise that"
type textarea "x"
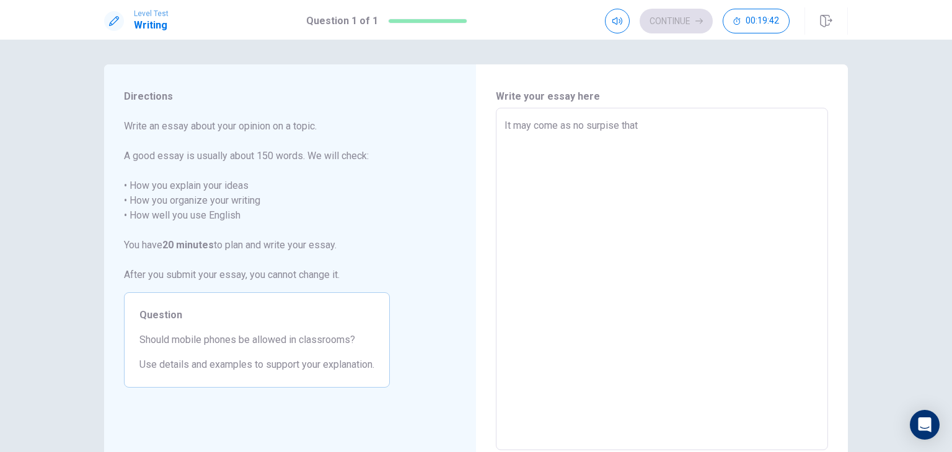
type textarea "It may come as no surpise that"
type textarea "x"
type textarea "It may come as no surpise that u"
type textarea "x"
type textarea "It may come as no surpise that us"
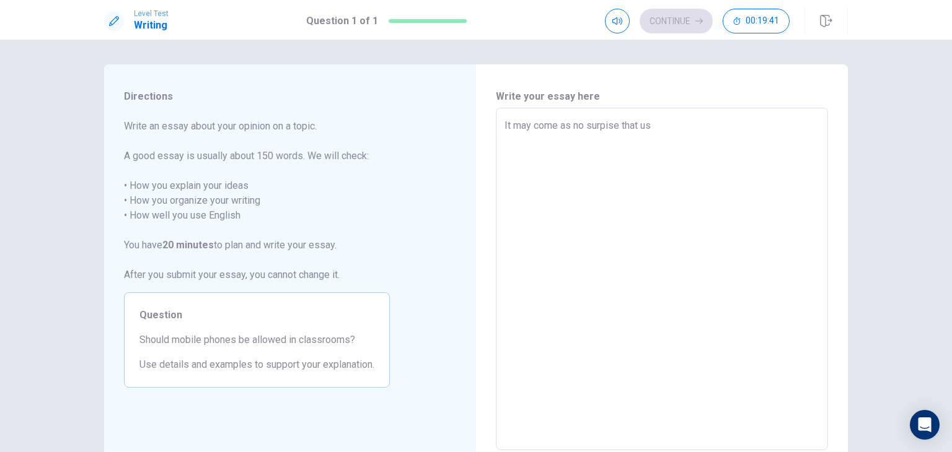
type textarea "x"
type textarea "It may come as no surpise that use"
type textarea "x"
type textarea "It may come as no surpise that use"
type textarea "x"
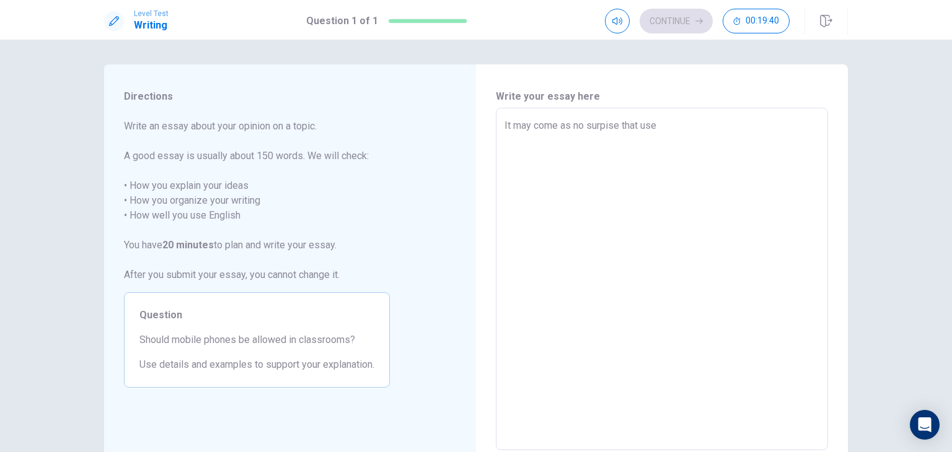
type textarea "It may come as no surpise that use o"
type textarea "x"
type textarea "It may come as no surpise that use of"
type textarea "x"
type textarea "It may come as no surpise that use of"
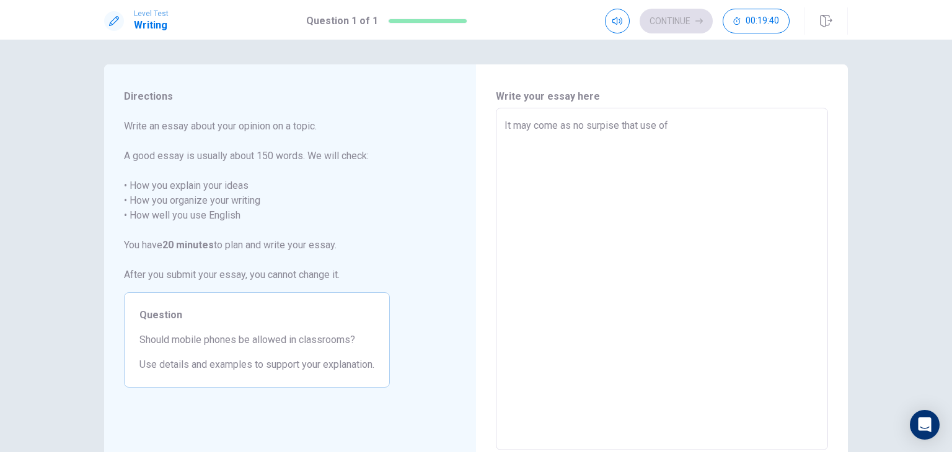
type textarea "x"
type textarea "It may come as no surpise that use of m"
type textarea "x"
type textarea "It may come as no surpise that use of mo"
type textarea "x"
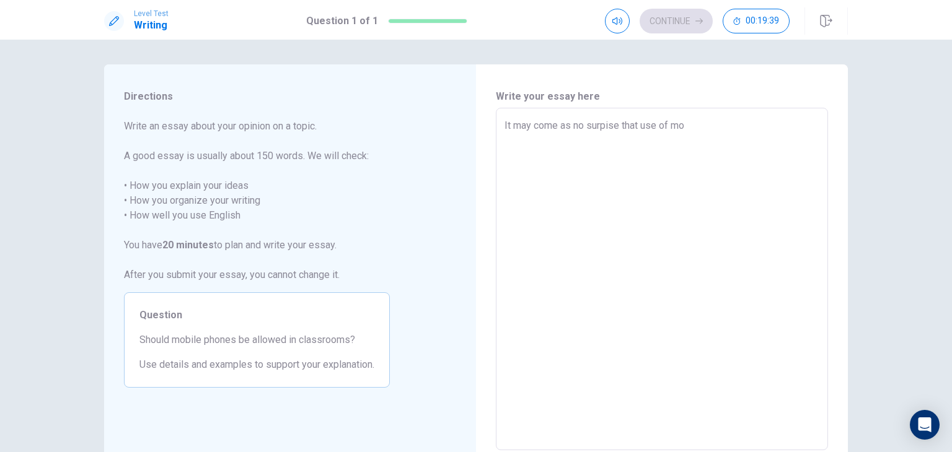
type textarea "It may come as no surpise that use of mob"
type textarea "x"
type textarea "It may come as no surpise that use of mobi"
type textarea "x"
type textarea "It may come as no surpise that use of mobi;"
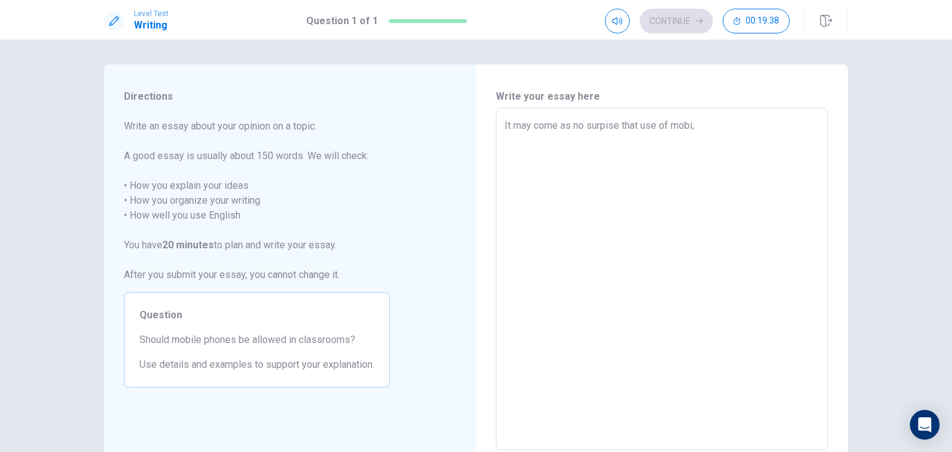
type textarea "x"
type textarea "It may come as no surpise that use of mobi;e"
type textarea "x"
type textarea "It may come as no surpise that use of mobi;e"
type textarea "x"
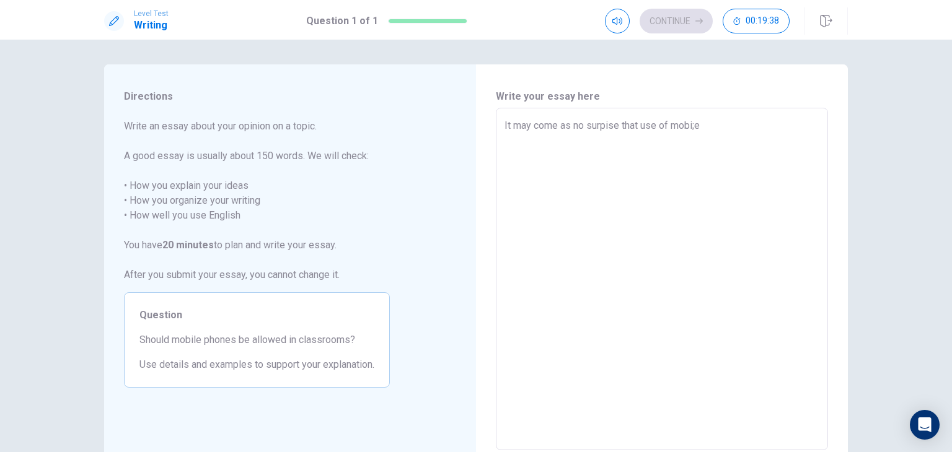
type textarea "It may come as no surpise that use of mobi;e"
type textarea "x"
type textarea "It may come as no surpise that use of mobi;"
type textarea "x"
type textarea "It may come as no surpise that use of mobi"
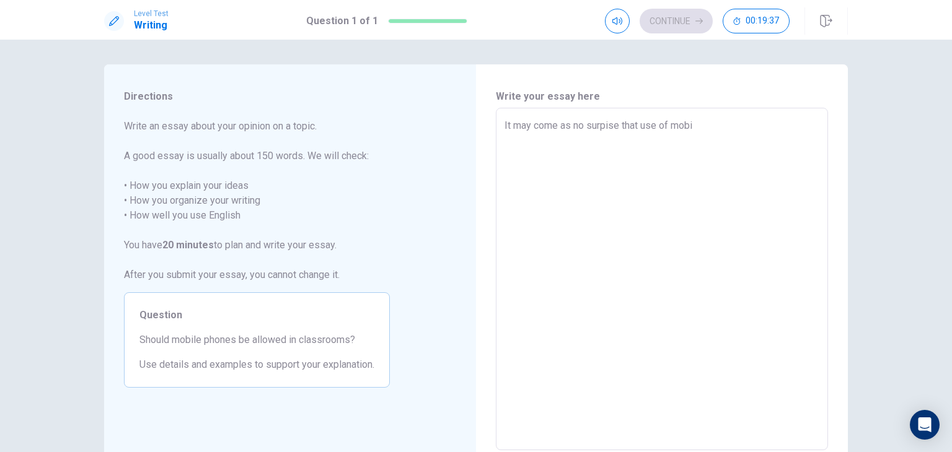
type textarea "x"
type textarea "It may come as no surpise that use of mobil"
type textarea "x"
type textarea "It may come as no surpise that use of mobile"
type textarea "x"
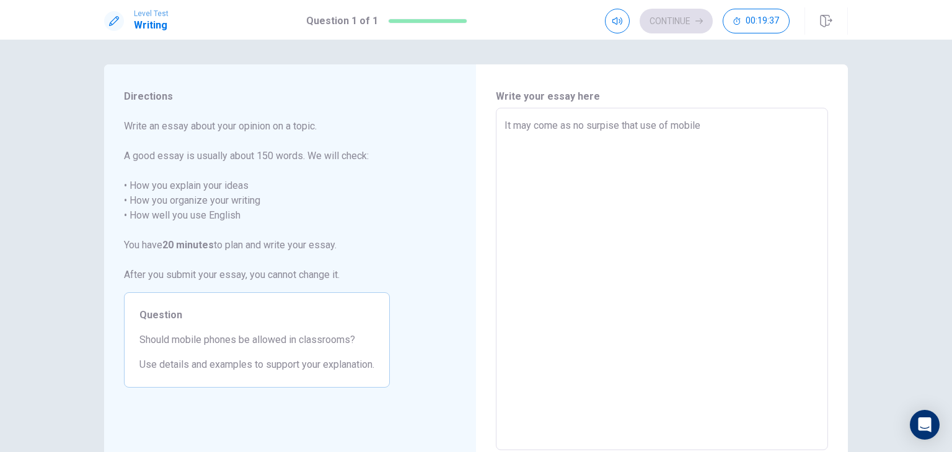
type textarea "It may come as no surpise that use of mobile"
type textarea "x"
type textarea "It may come as no surpise that use of mobile p"
type textarea "x"
type textarea "It may come as no surpise that use of mobile ph"
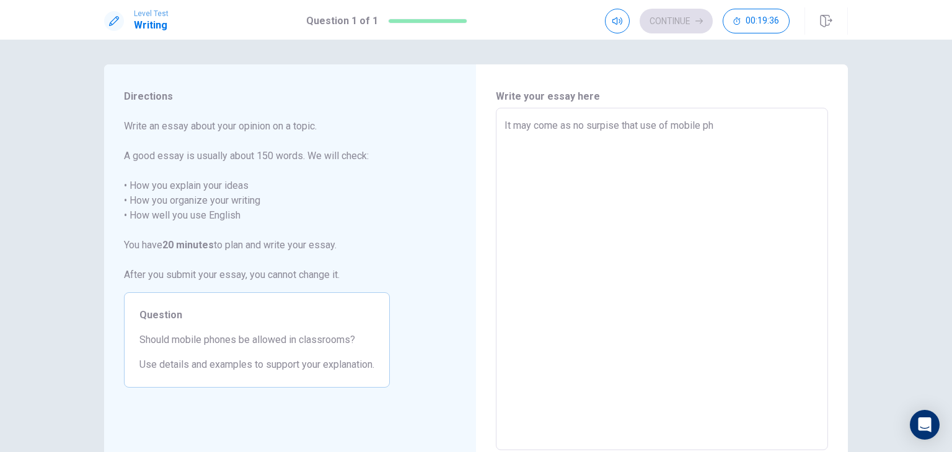
type textarea "x"
type textarea "It may come as no surpise that use of mobile pho"
type textarea "x"
type textarea "It may come as no surpise that use of mobile phon"
type textarea "x"
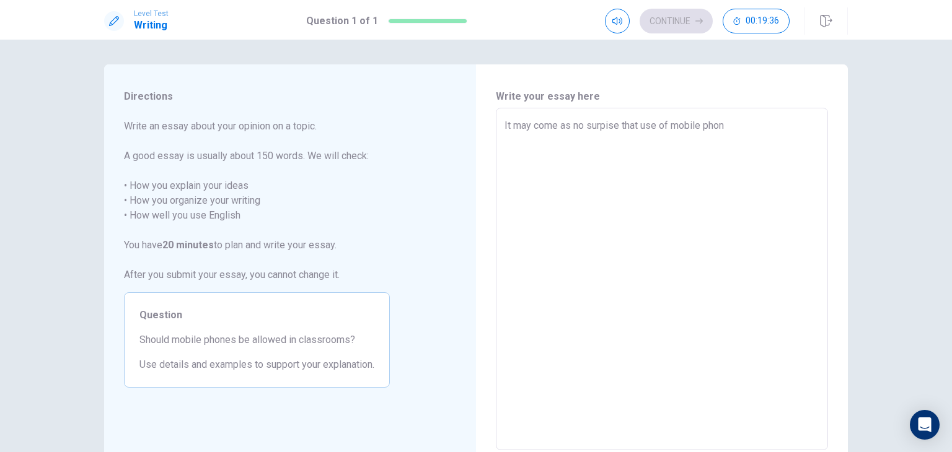
type textarea "It may come as no surpise that use of mobile phone"
type textarea "x"
type textarea "It may come as no surpise that use of mobile phones"
type textarea "x"
type textarea "It may come as no surpise that use of mobile phones"
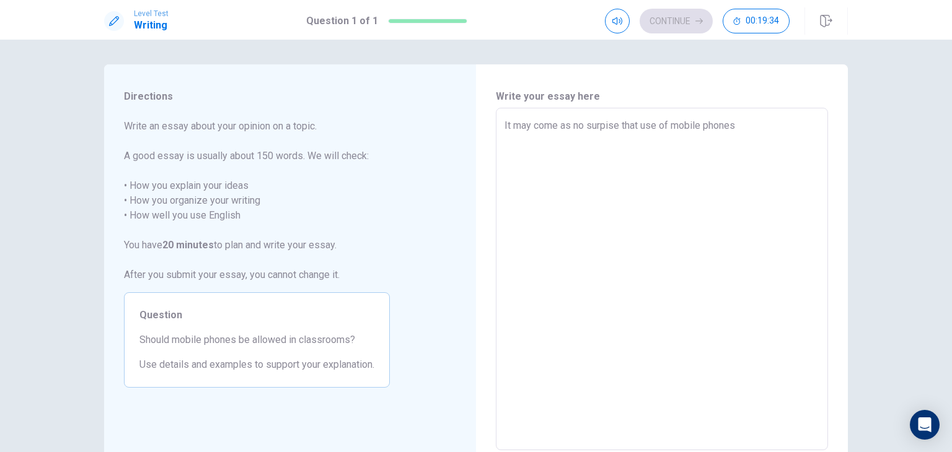
type textarea "x"
type textarea "It may come as no surpise that use of mobile phones d"
type textarea "x"
type textarea "It may come as no surpise that use of mobile phones du"
type textarea "x"
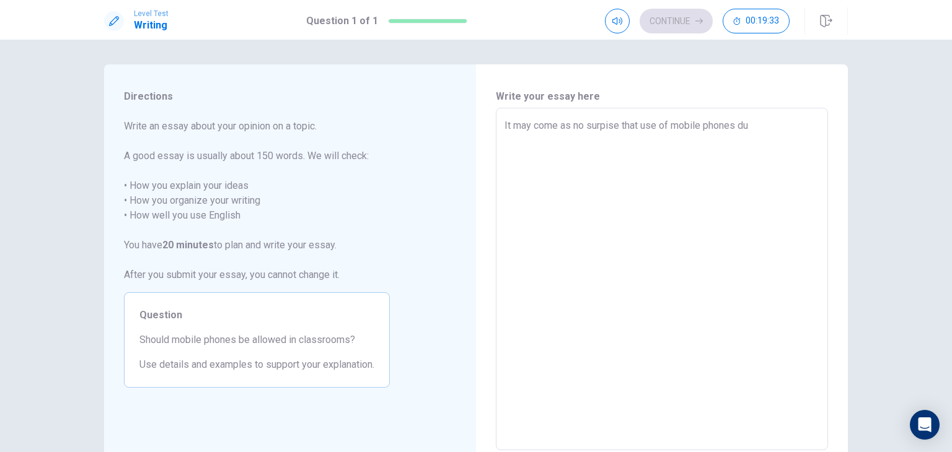
type textarea "It may come as no surpise that use of mobile phones dur"
type textarea "x"
type textarea "It may come as no surpise that use of mobile phones duri"
type textarea "x"
type textarea "It may come as no surpise that use of mobile phones durin"
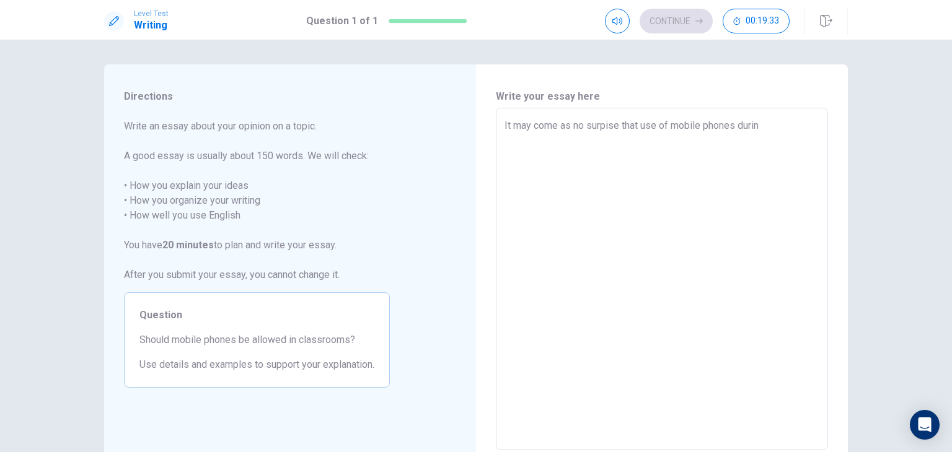
type textarea "x"
type textarea "It may come as no surpise that use of mobile phones during"
type textarea "x"
type textarea "It may come as no surpise that use of mobile phones during"
type textarea "x"
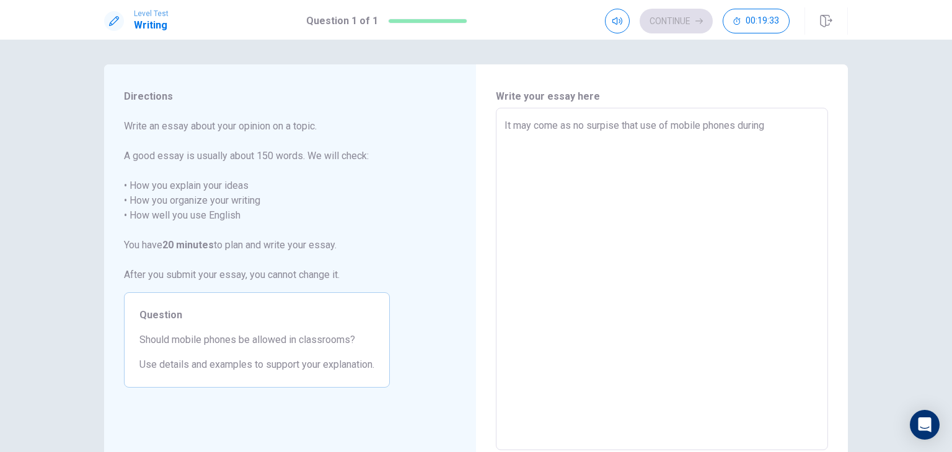
type textarea "It may come as no surpise that use of mobile phones during c"
type textarea "x"
type textarea "It may come as no surpise that use of mobile phones during cl"
type textarea "x"
type textarea "It may come as no surpise that use of mobile phones during cla"
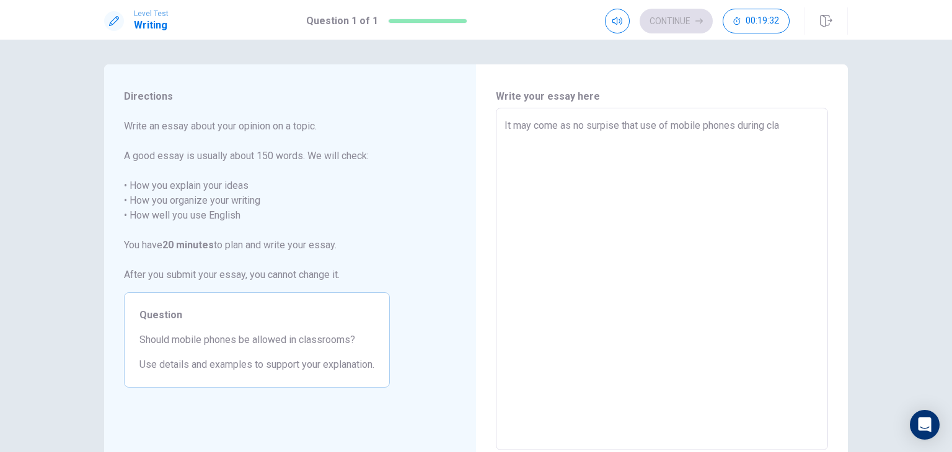
type textarea "x"
type textarea "It may come as no surpise that use of mobile phones during clas"
type textarea "x"
type textarea "It may come as no surpise that use of mobile phones during class"
type textarea "x"
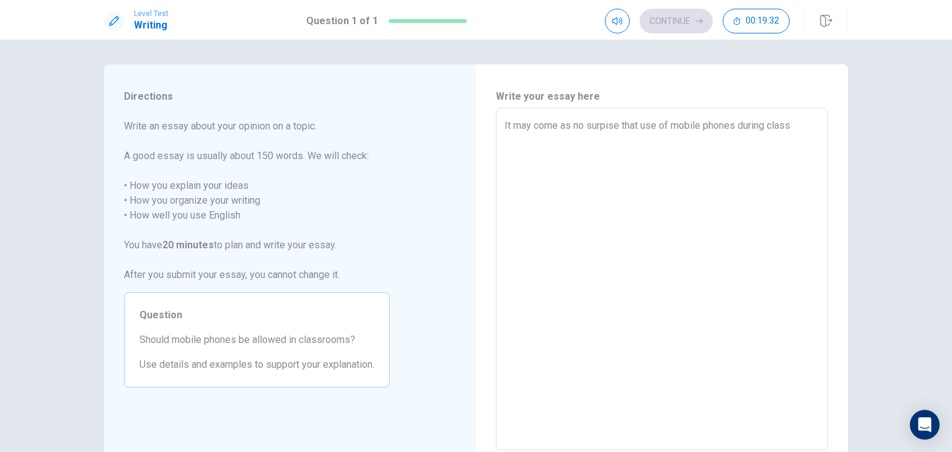
type textarea "It may come as no surpise that use of mobile phones during class"
type textarea "x"
type textarea "It may come as no surpise that use of mobile phones during class h"
type textarea "x"
type textarea "It may come as no surpise that use of mobile phones during class ha"
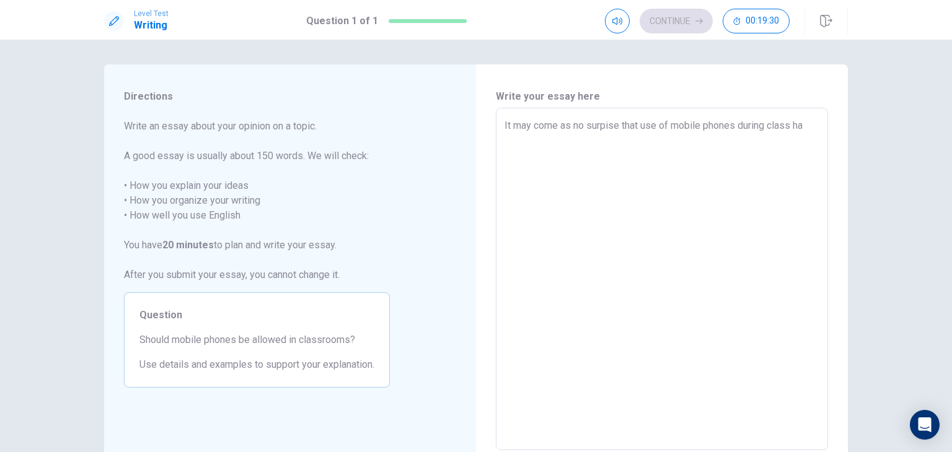
type textarea "x"
type textarea "It may come as no surpise that use of mobile phones during class has"
type textarea "x"
type textarea "It may come as no surpise that use of mobile phones during class has"
type textarea "x"
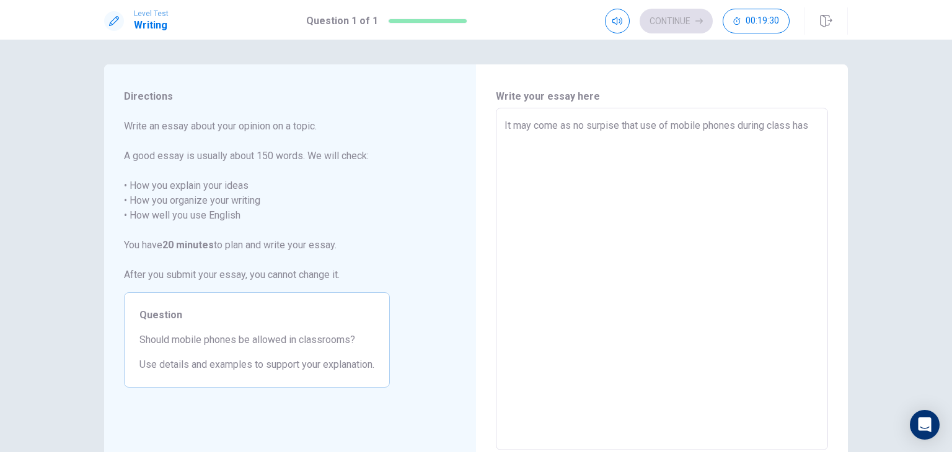
type textarea "It may come as no surpise that use of mobile phones during class has g"
type textarea "x"
type textarea "It may come as no surpise that use of mobile phones during class has ga"
type textarea "x"
type textarea "It may come as no surpise that use of mobile phones during class has gar"
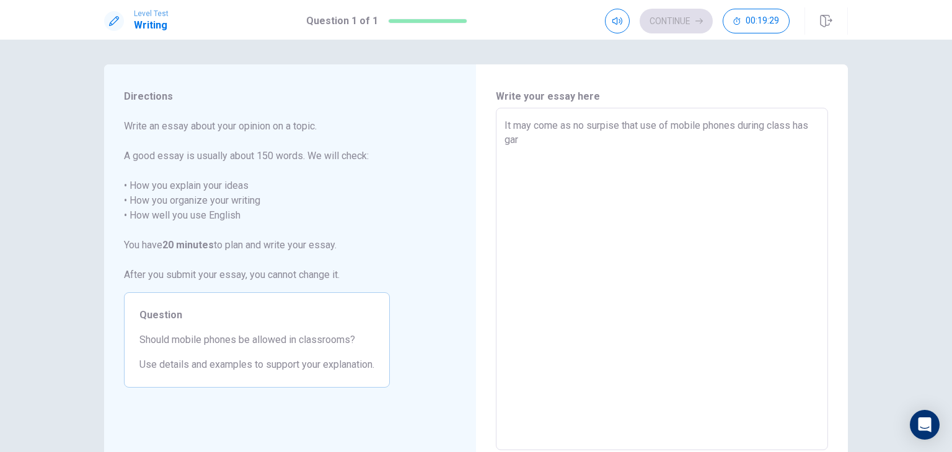
type textarea "x"
type textarea "It may come as no surpise that use of mobile phones during class has [PERSON_NA…"
type textarea "x"
type textarea "It may come as no surpise that use of mobile phones during class has garne"
type textarea "x"
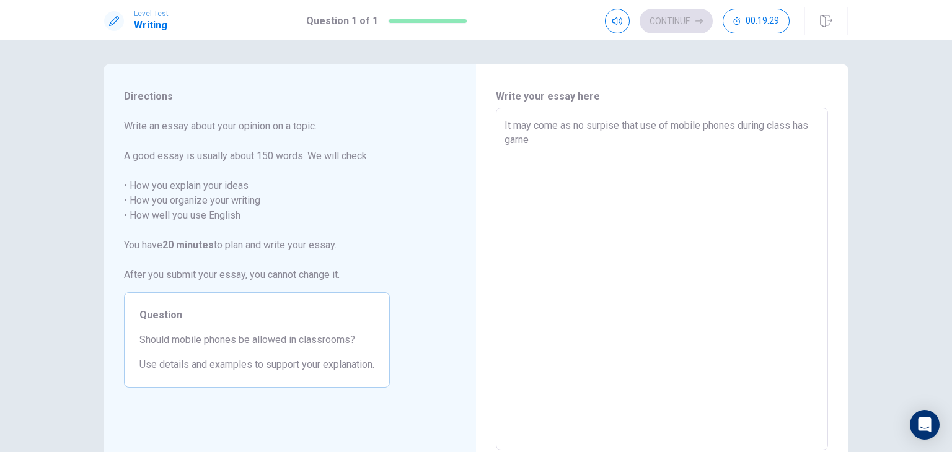
type textarea "It may come as no surpise that use of mobile phones during class has [PERSON_NA…"
type textarea "x"
type textarea "It may come as no surpise that use of mobile phones during class has garnere"
type textarea "x"
type textarea "It may come as no surpise that use of mobile phones during class has garnered"
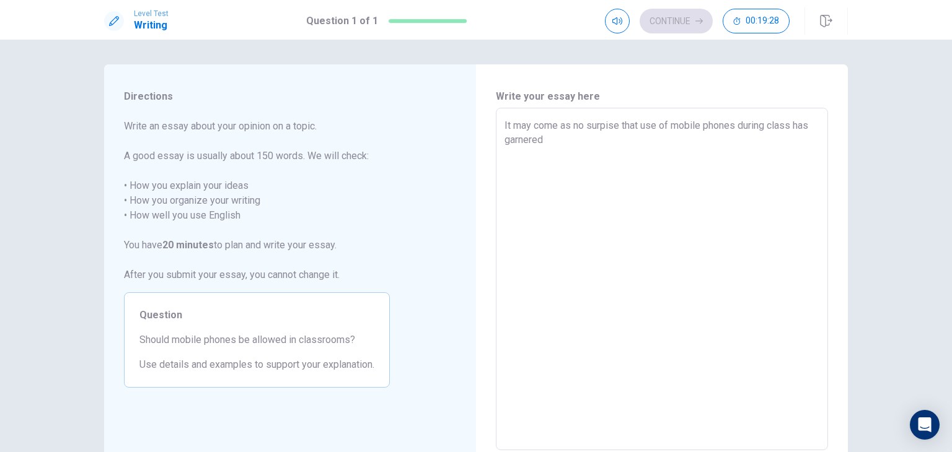
type textarea "x"
type textarea "It may come as no surpise that use of mobile phones during class has garnered"
type textarea "x"
type textarea "It may come as no surpise that use of mobile phones during class has garnered w"
type textarea "x"
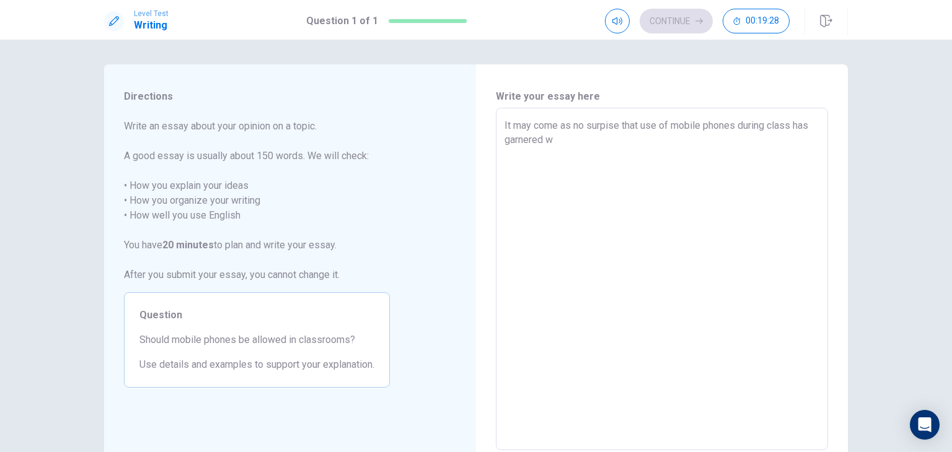
type textarea "It may come as no surpise that use of mobile phones during class has garnered wi"
type textarea "x"
type textarea "It may come as no surpise that use of mobile phones during class has garnered w…"
type textarea "x"
type textarea "It may come as no surpise that use of mobile phones during class has garnered w…"
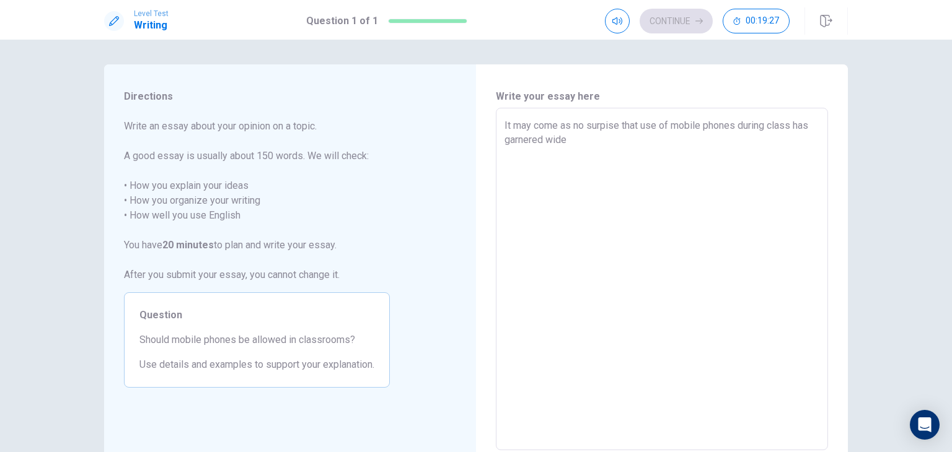
type textarea "x"
type textarea "It may come as no surpise that use of mobile phones during class has garnered w…"
type textarea "x"
type textarea "It may come as no surpise that use of mobile phones during class has garnered w…"
type textarea "x"
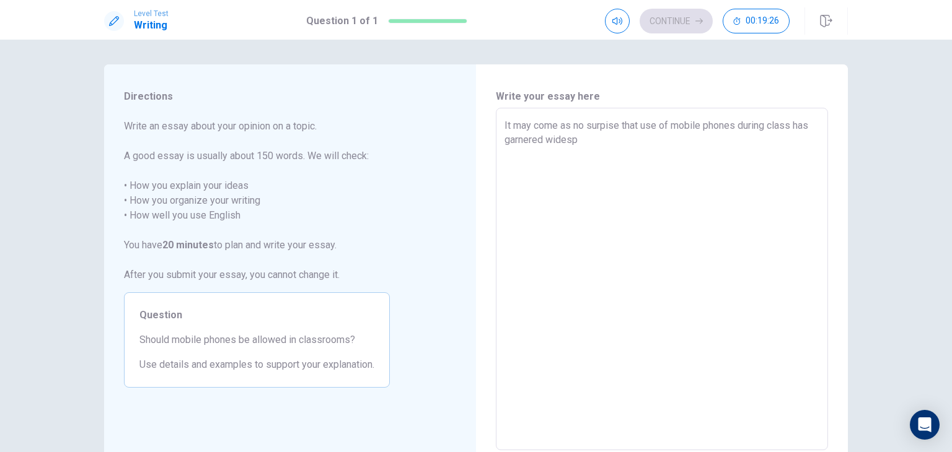
type textarea "It may come as no surpise that use of mobile phones during class has garnered w…"
type textarea "x"
type textarea "It may come as no surpise that use of mobile phones during class has garnered w…"
type textarea "x"
type textarea "It may come as no surpise that use of mobile phones during class has garnered w…"
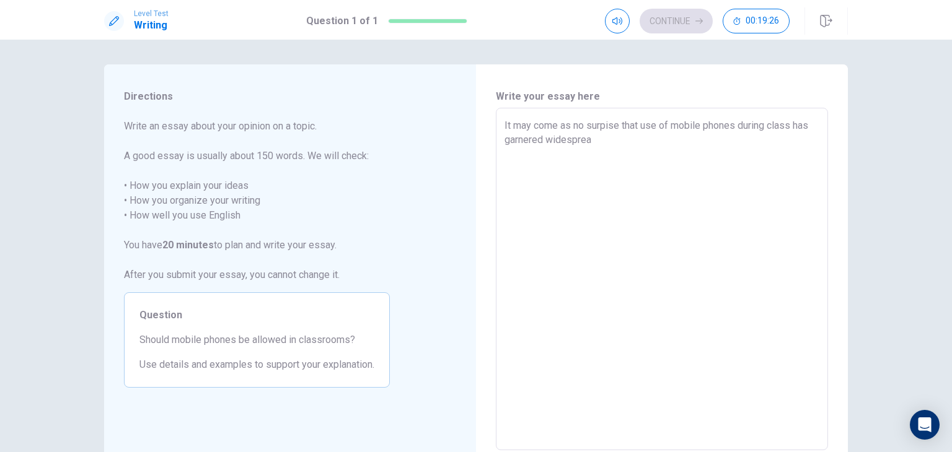
type textarea "x"
type textarea "It may come as no surpise that use of mobile phones during class has garnered w…"
type textarea "x"
type textarea "It may come as no surpise that use of mobile phones during class has garnered w…"
type textarea "x"
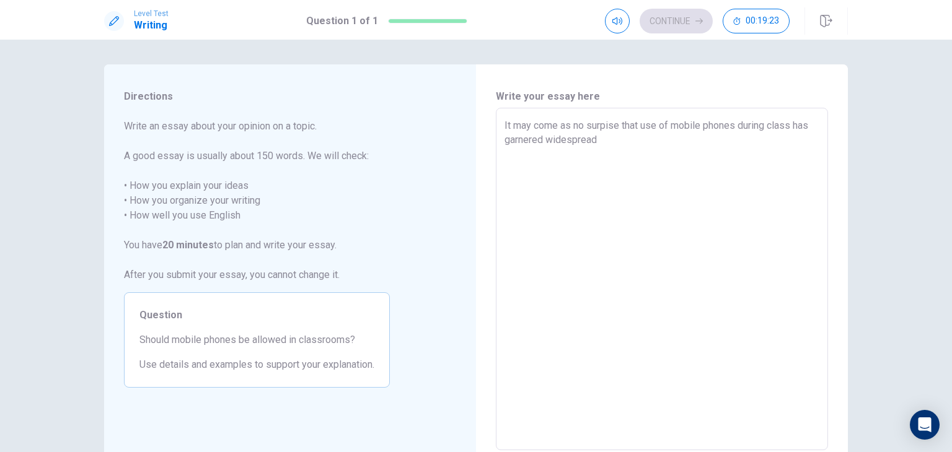
type textarea "It may come as no surpise that use of mobile phones during class has garnered w…"
type textarea "x"
type textarea "It may come as no surpise that use of mobile phones during class has garnered w…"
type textarea "x"
type textarea "It may come as no surpise that use of mobile phones during class has garnered w…"
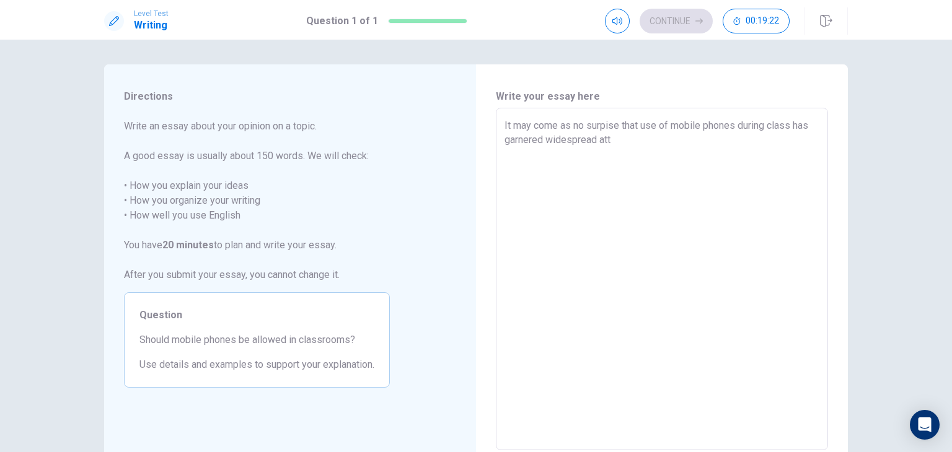
type textarea "x"
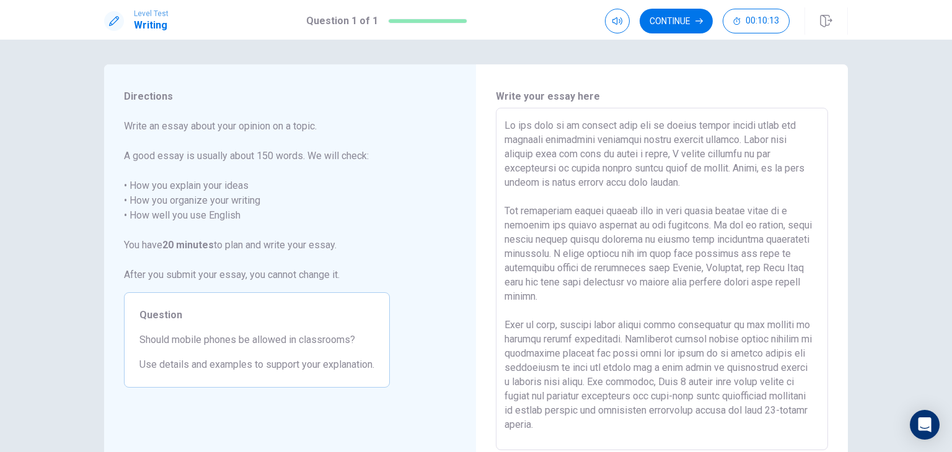
click at [637, 127] on textarea at bounding box center [661, 279] width 315 height 322
click at [537, 170] on textarea at bounding box center [661, 279] width 315 height 322
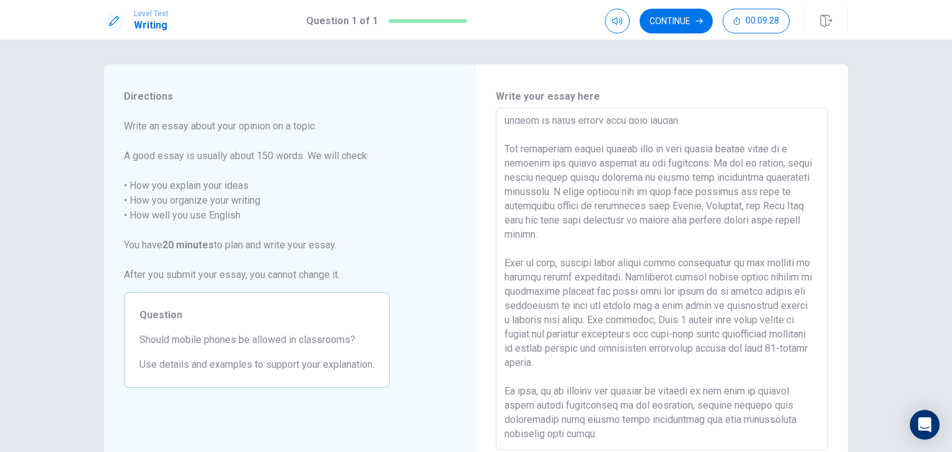
click at [717, 208] on textarea at bounding box center [661, 279] width 315 height 322
click at [644, 308] on textarea at bounding box center [661, 279] width 315 height 322
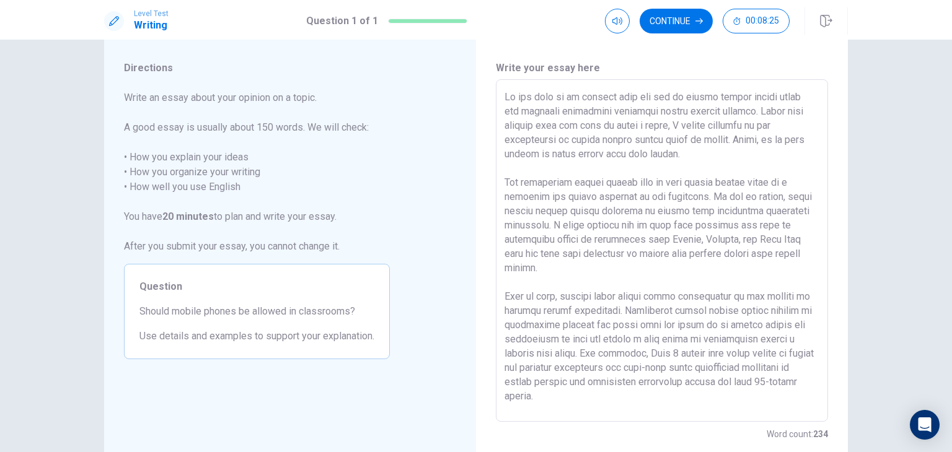
scroll to position [0, 0]
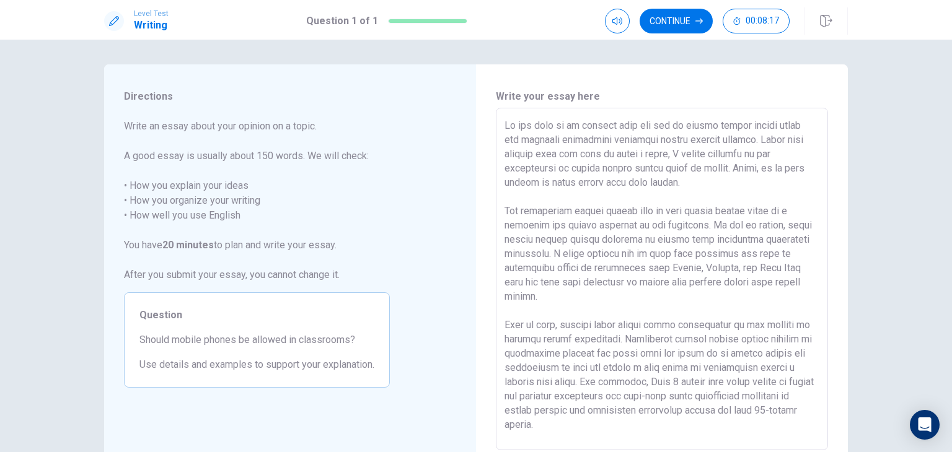
click at [740, 167] on textarea at bounding box center [661, 279] width 315 height 322
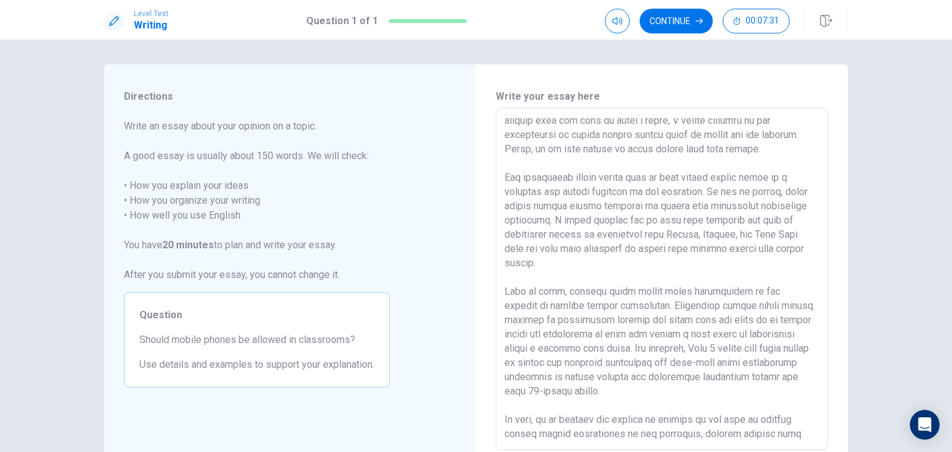
scroll to position [62, 0]
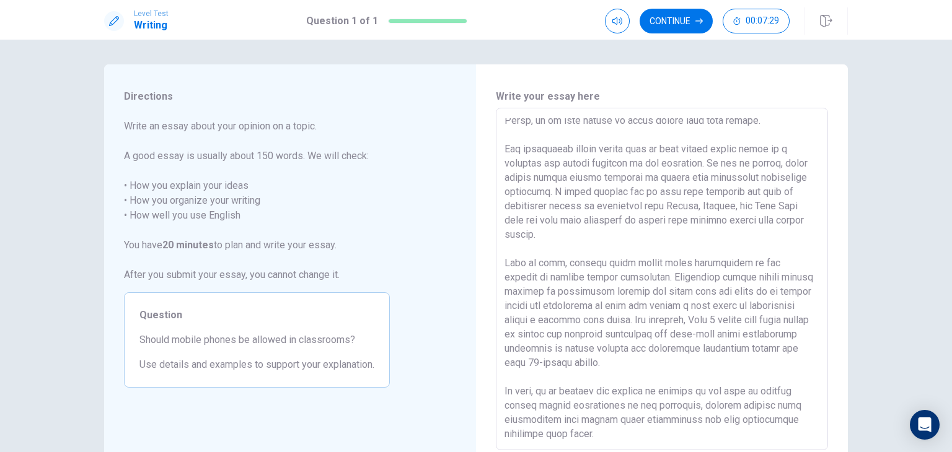
click at [778, 393] on textarea at bounding box center [661, 279] width 315 height 322
click at [566, 406] on textarea at bounding box center [661, 279] width 315 height 322
click at [777, 392] on textarea at bounding box center [661, 279] width 315 height 322
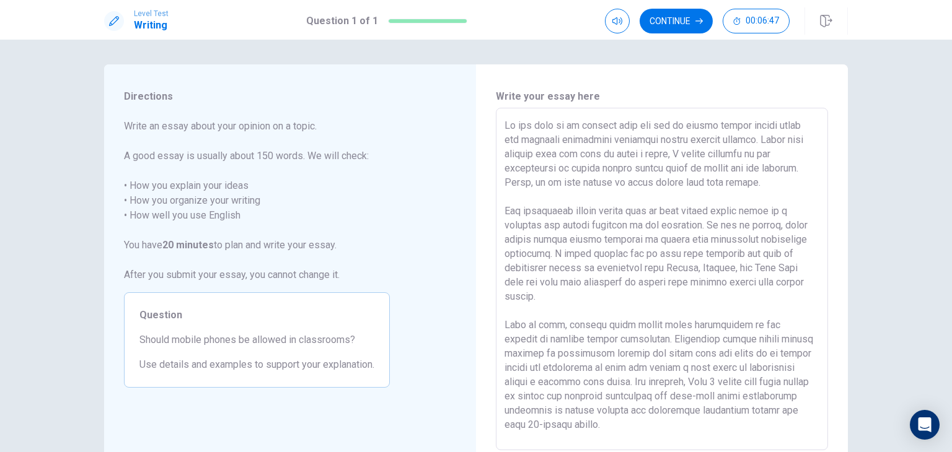
scroll to position [0, 0]
click at [740, 171] on textarea at bounding box center [661, 279] width 315 height 322
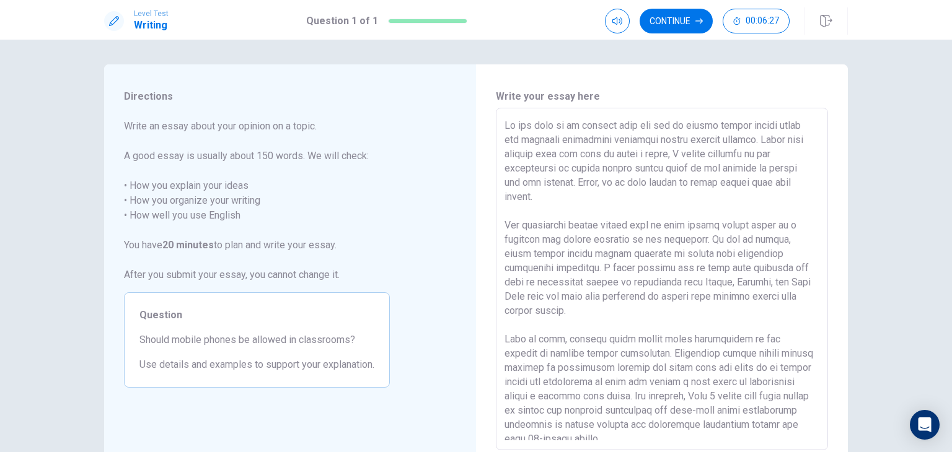
click at [605, 184] on textarea at bounding box center [661, 279] width 315 height 322
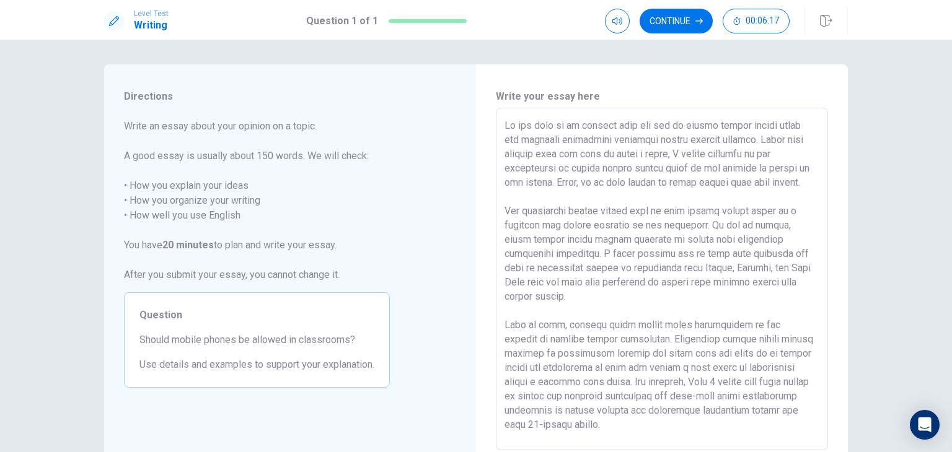
click at [603, 185] on textarea at bounding box center [661, 279] width 315 height 322
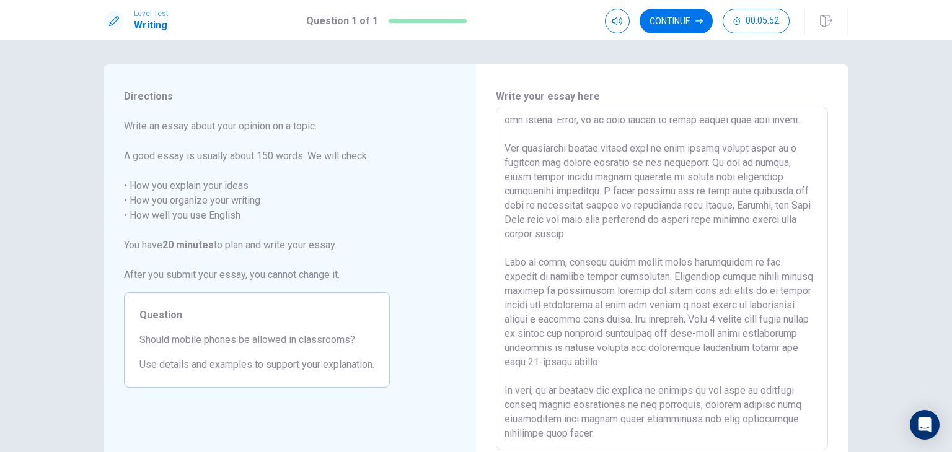
scroll to position [77, 0]
click at [565, 404] on textarea at bounding box center [661, 279] width 315 height 322
click at [612, 407] on textarea at bounding box center [661, 279] width 315 height 322
click at [686, 408] on textarea at bounding box center [661, 279] width 315 height 322
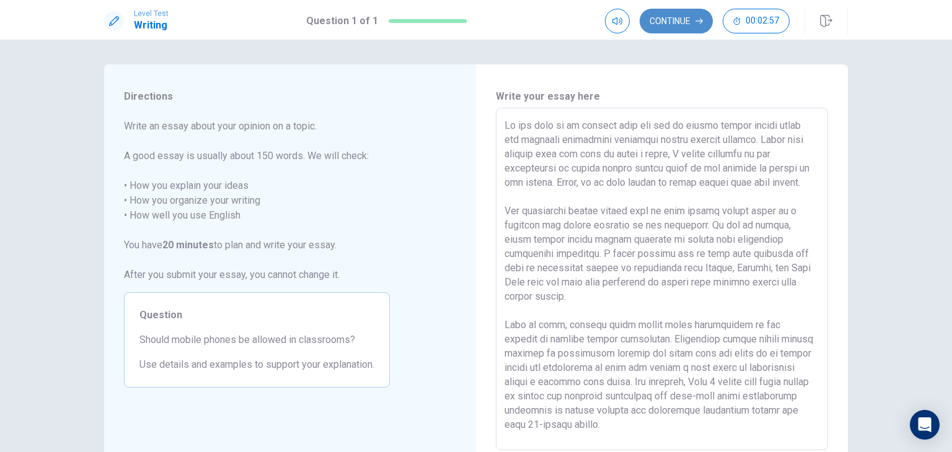
click at [686, 27] on button "Continue" at bounding box center [675, 21] width 73 height 25
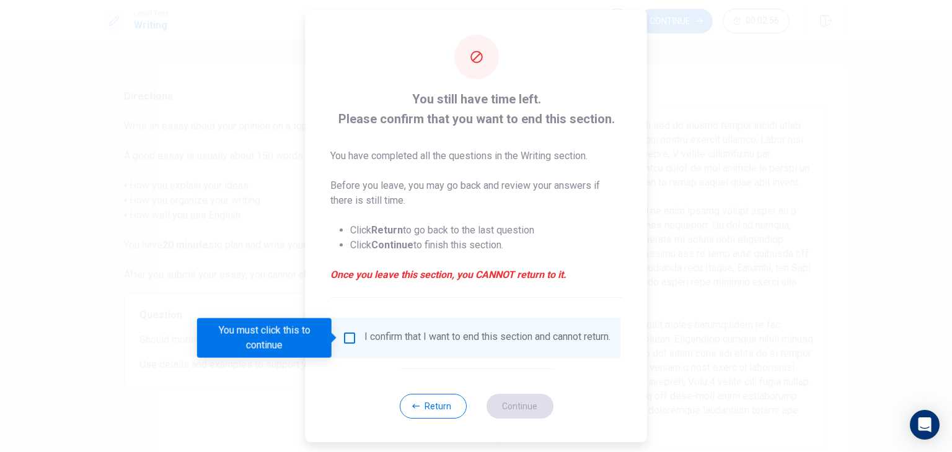
click at [349, 335] on input "You must click this to continue" at bounding box center [349, 338] width 15 height 15
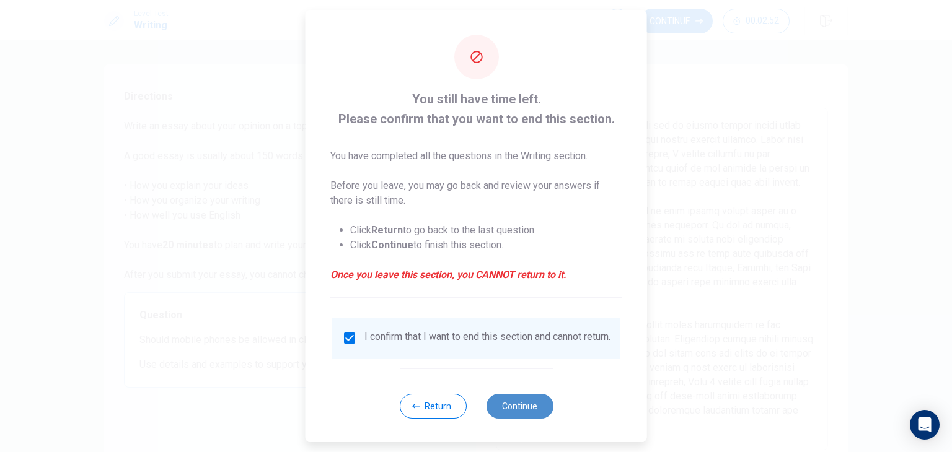
click at [511, 415] on button "Continue" at bounding box center [519, 406] width 67 height 25
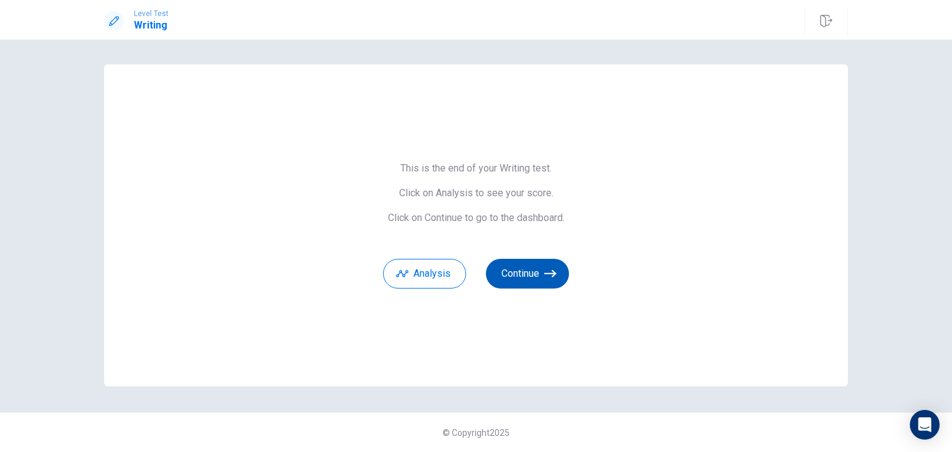
click at [529, 279] on button "Continue" at bounding box center [527, 274] width 83 height 30
